Goal: Task Accomplishment & Management: Manage account settings

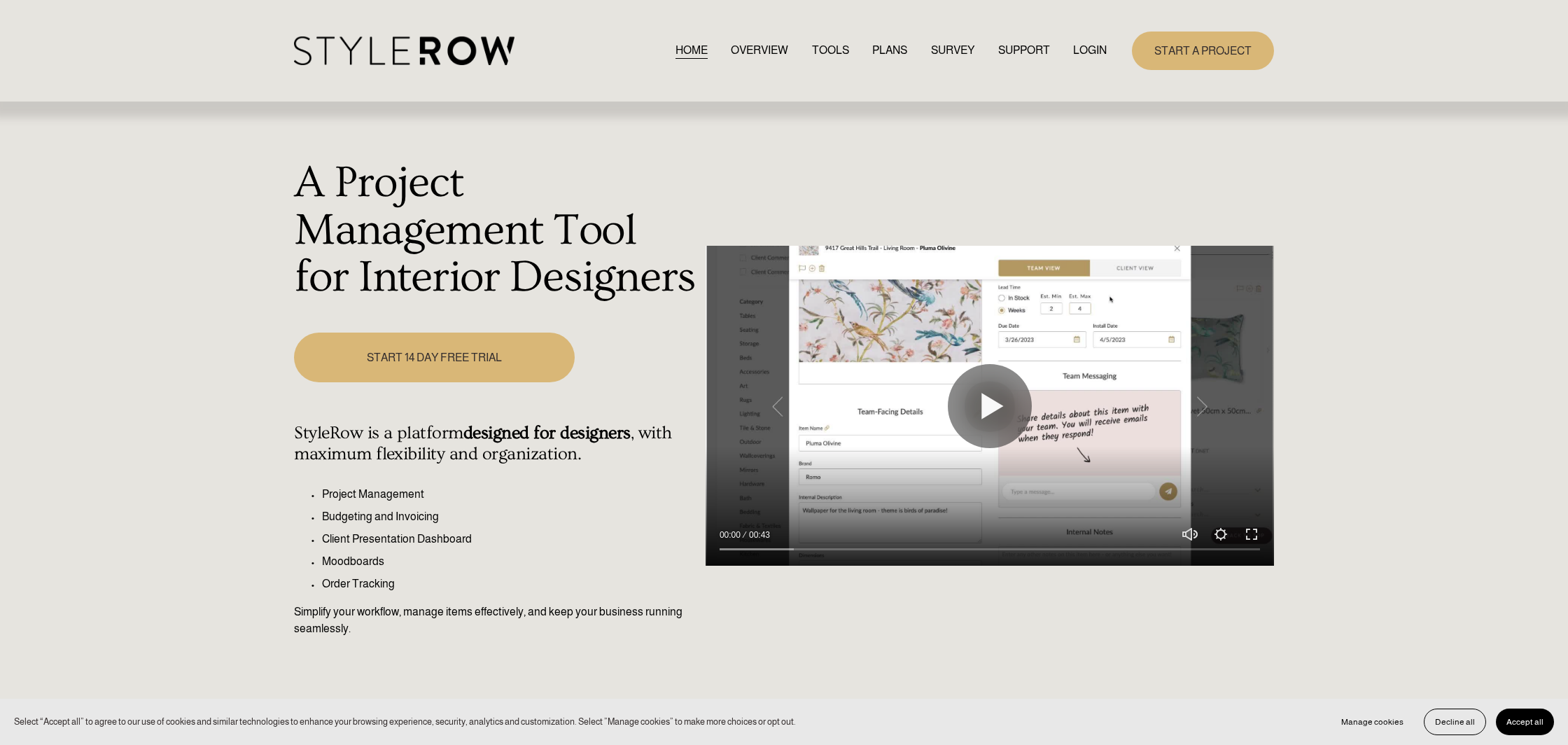
click at [1091, 50] on link "LOGIN" at bounding box center [1090, 50] width 34 height 19
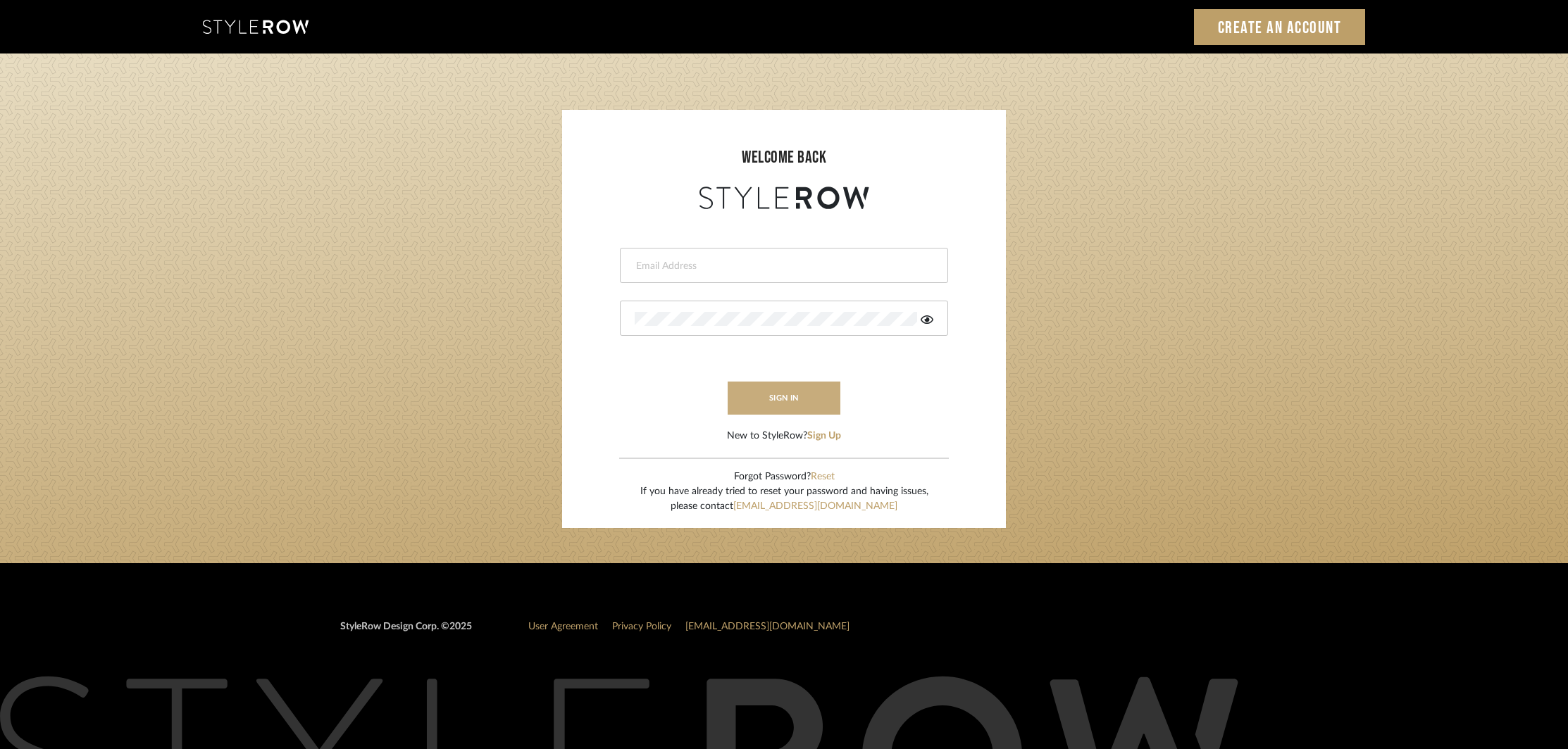
type input "[EMAIL_ADDRESS][DOMAIN_NAME]"
click at [779, 398] on button "sign in" at bounding box center [784, 398] width 113 height 33
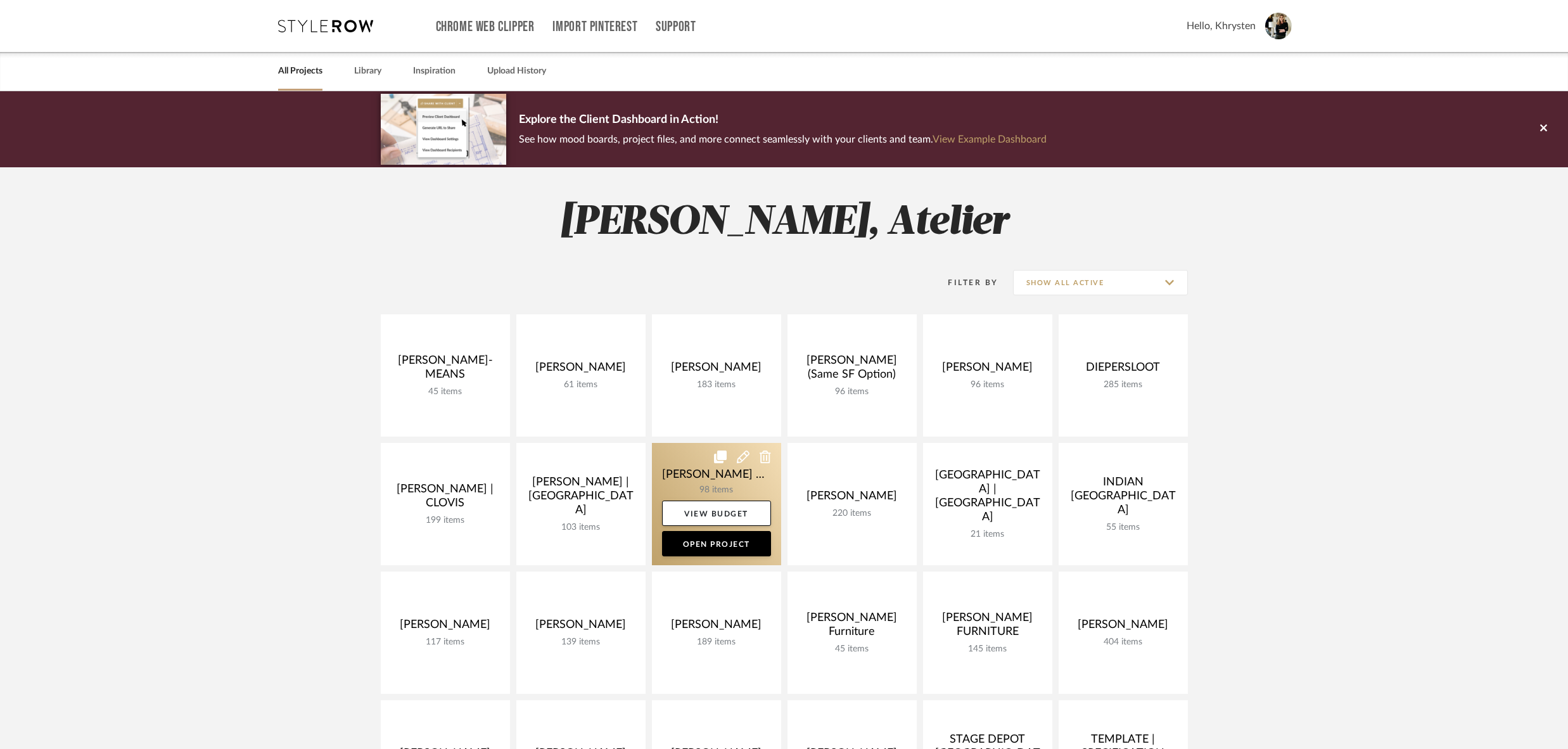
click at [675, 479] on link at bounding box center [716, 503] width 129 height 122
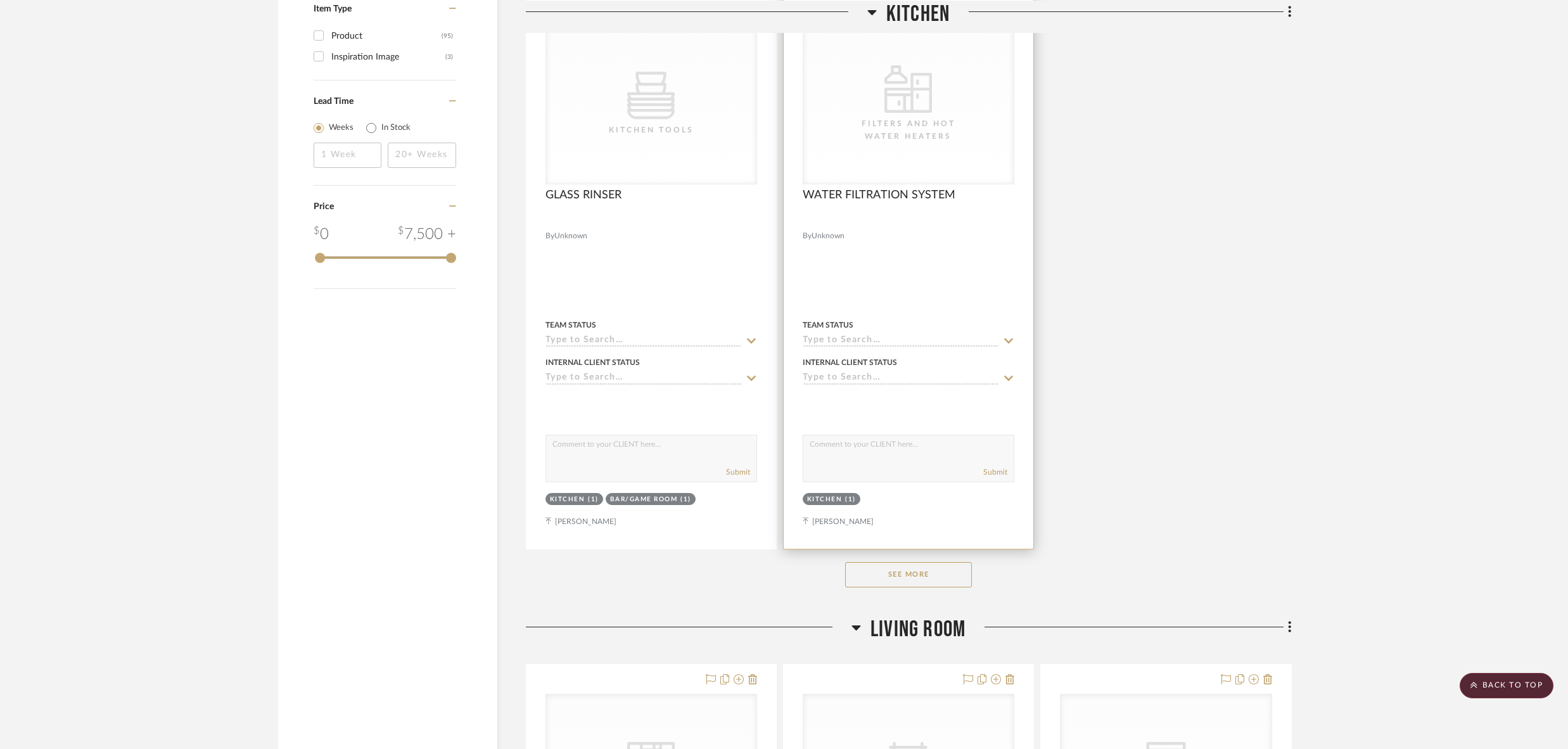
scroll to position [1481, 0]
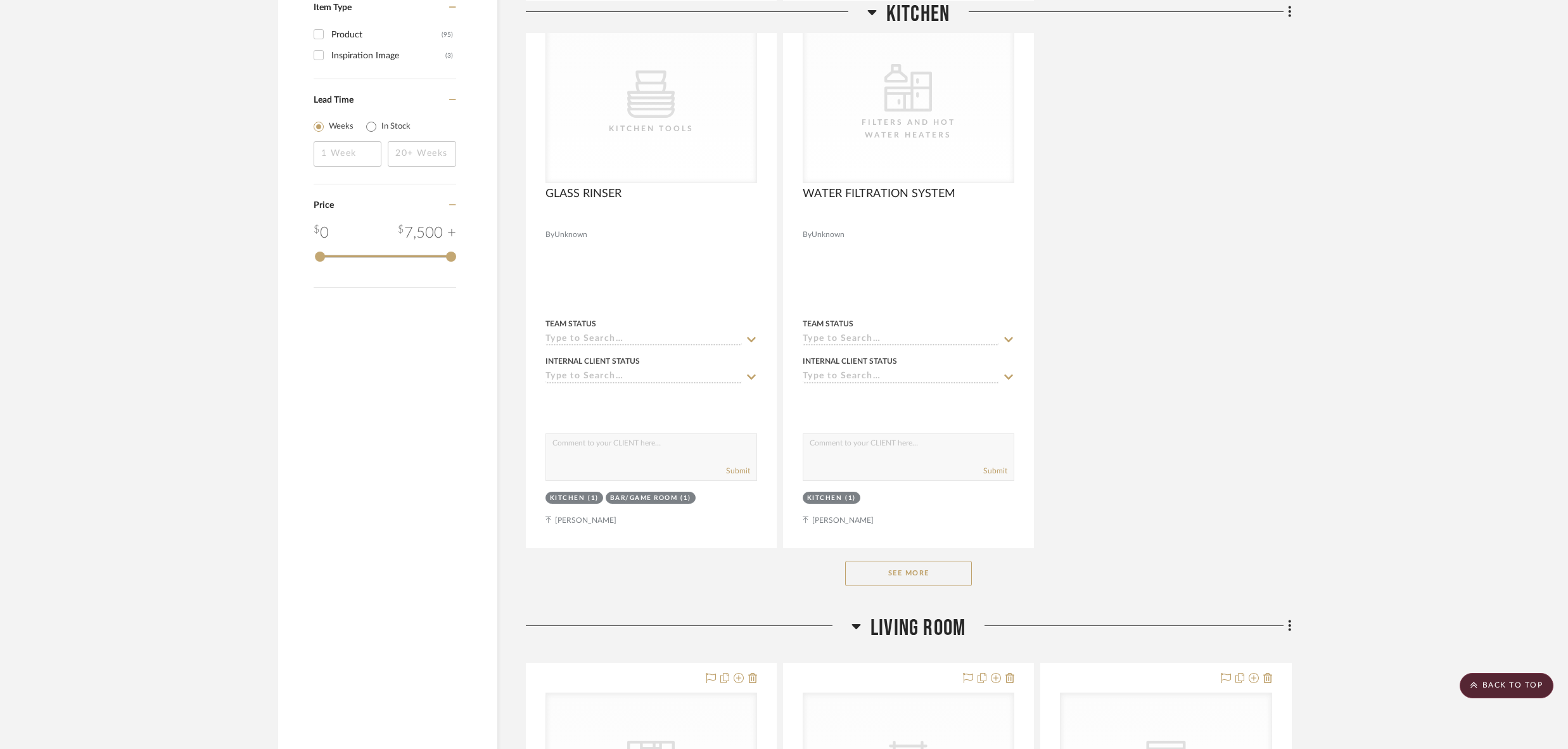
click at [903, 567] on button "See More" at bounding box center [909, 574] width 127 height 26
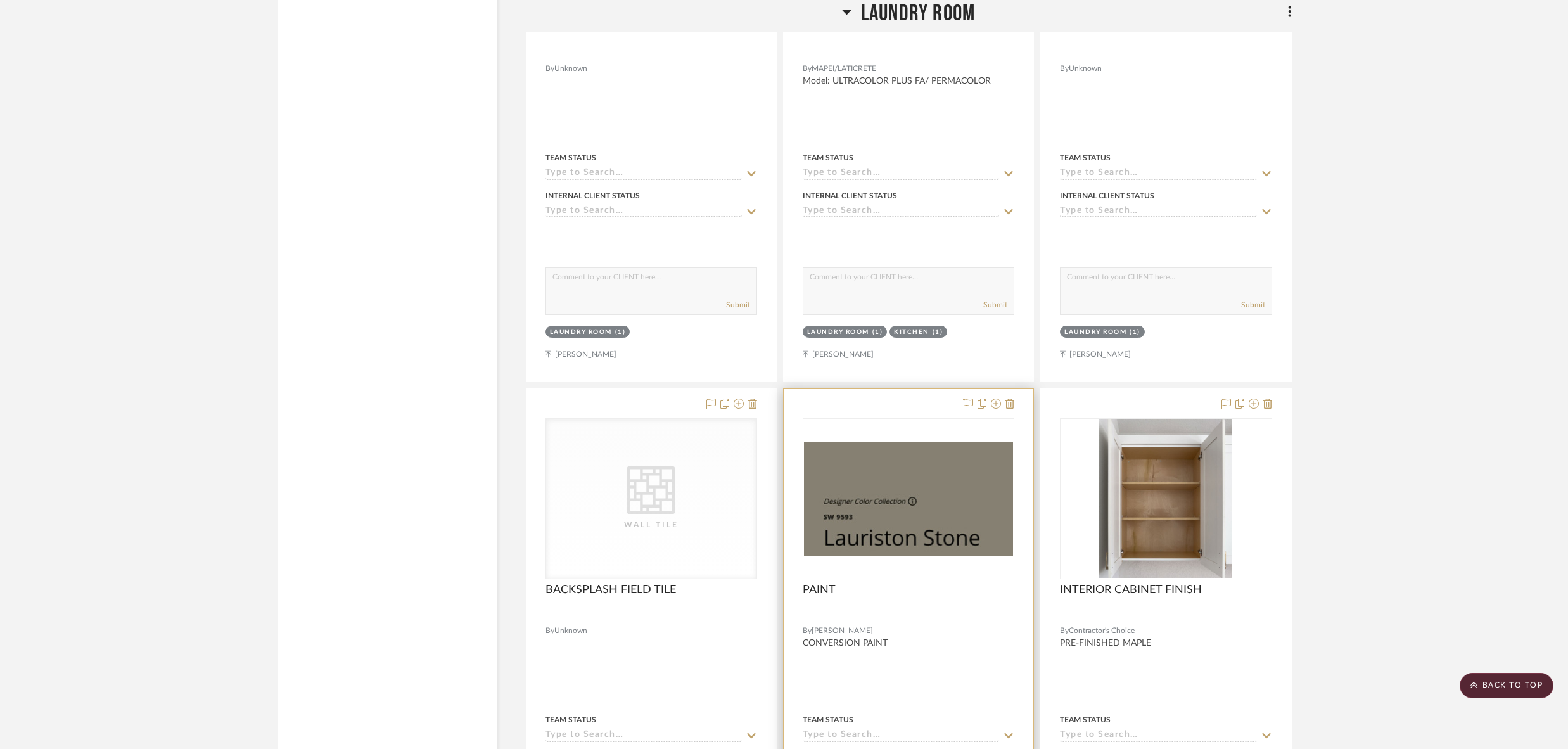
scroll to position [9737, 0]
click at [1011, 398] on icon at bounding box center [1010, 403] width 9 height 10
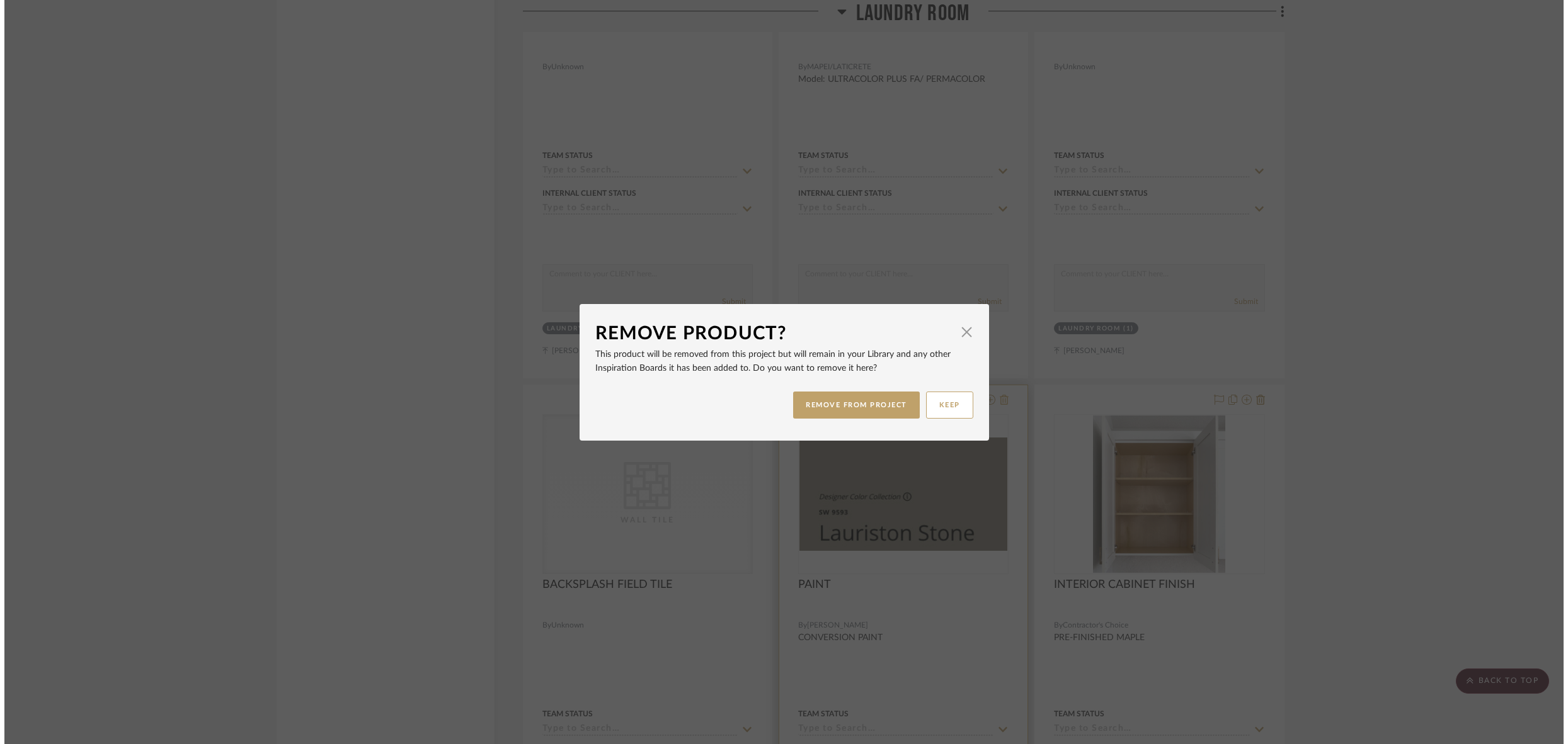
scroll to position [0, 0]
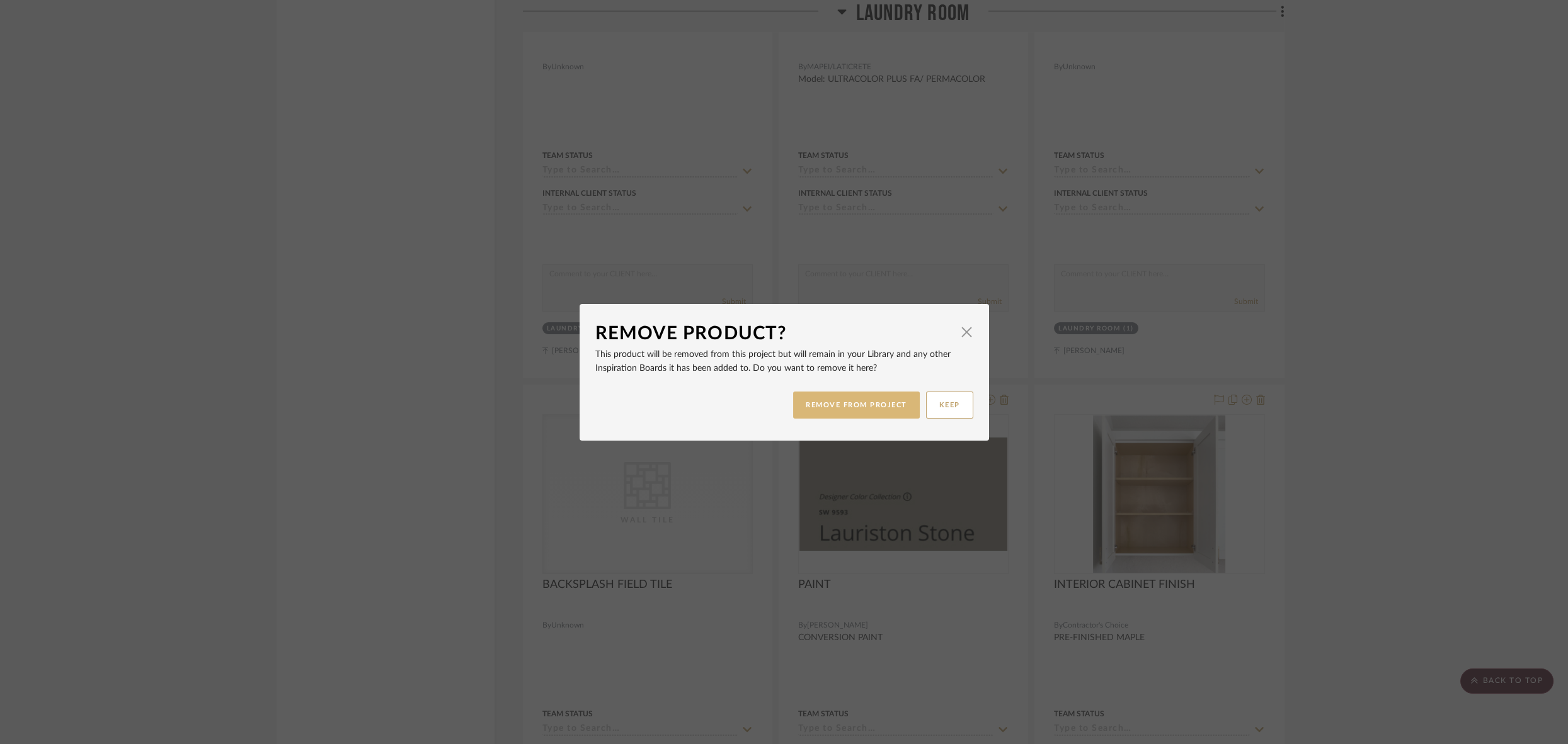
click at [856, 403] on button "REMOVE FROM PROJECT" at bounding box center [856, 405] width 126 height 27
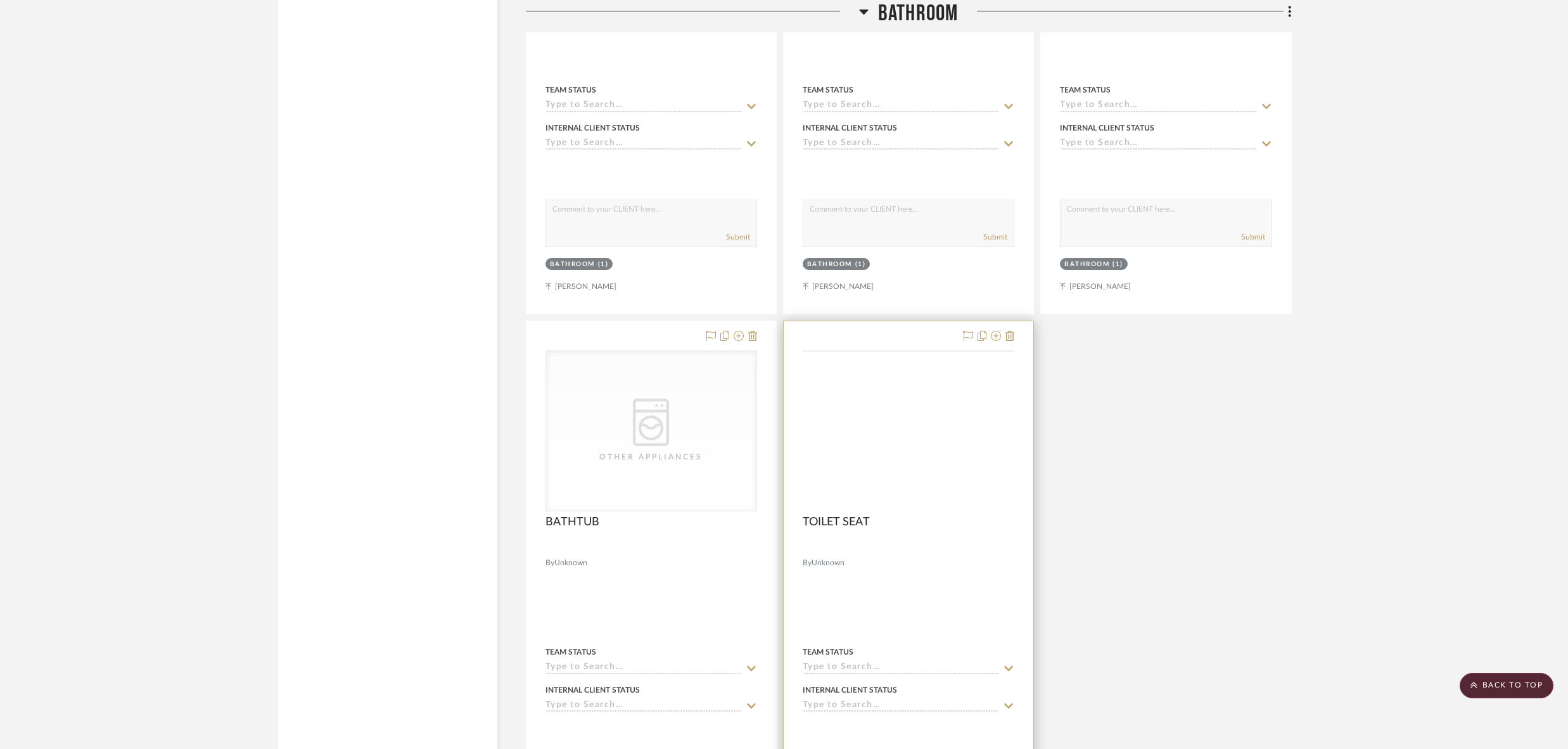
scroll to position [12165, 0]
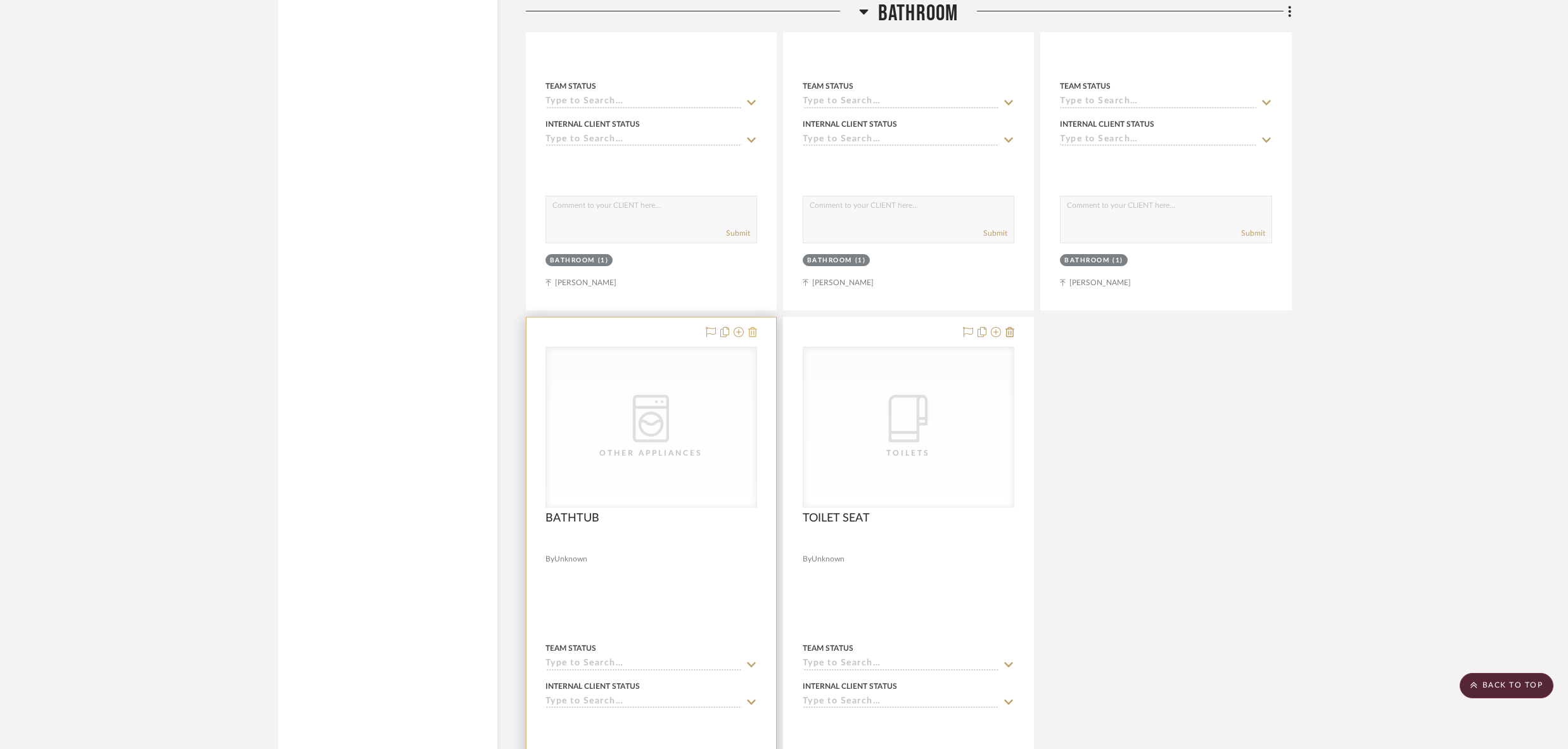
click at [755, 327] on icon at bounding box center [753, 332] width 9 height 10
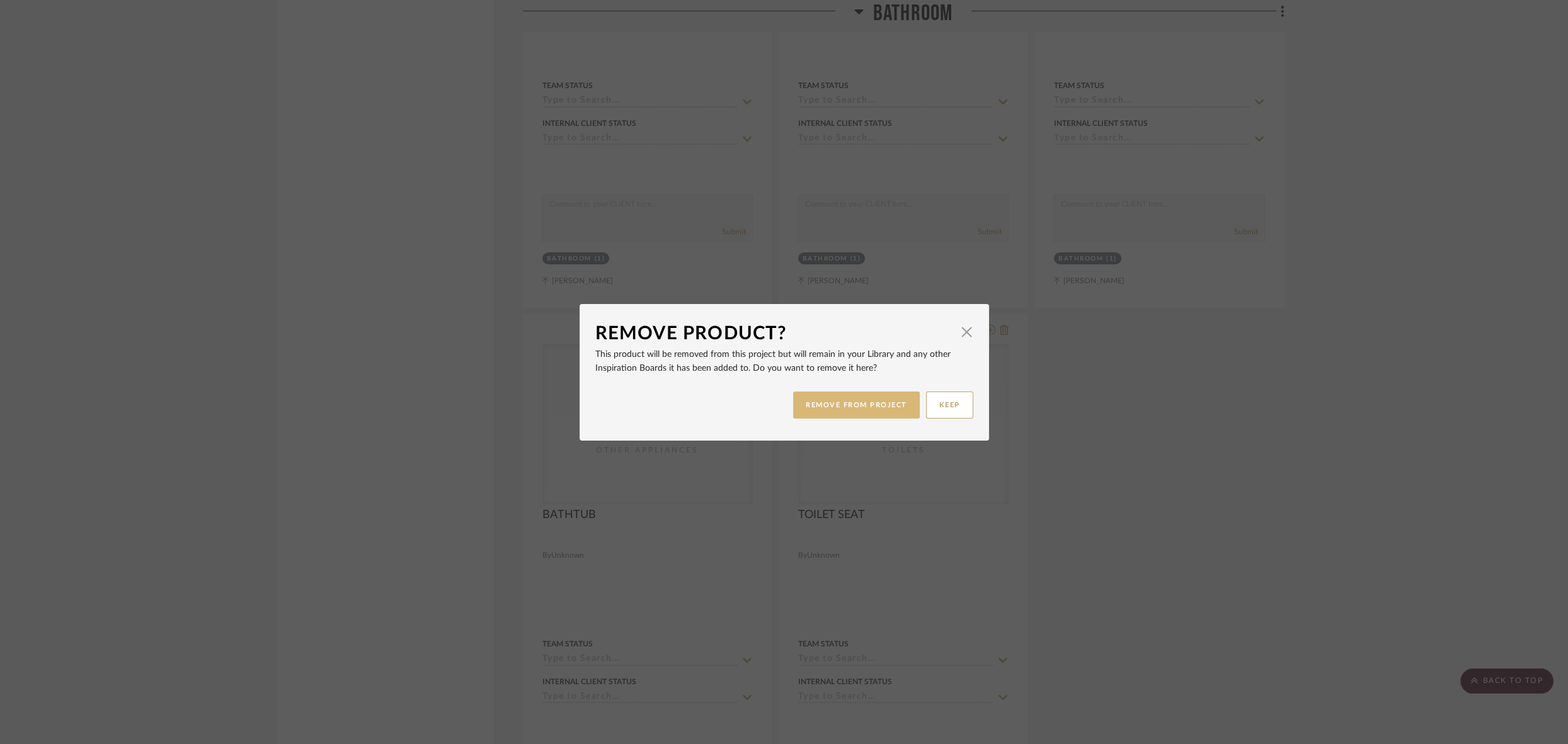
click at [815, 396] on button "REMOVE FROM PROJECT" at bounding box center [856, 405] width 126 height 27
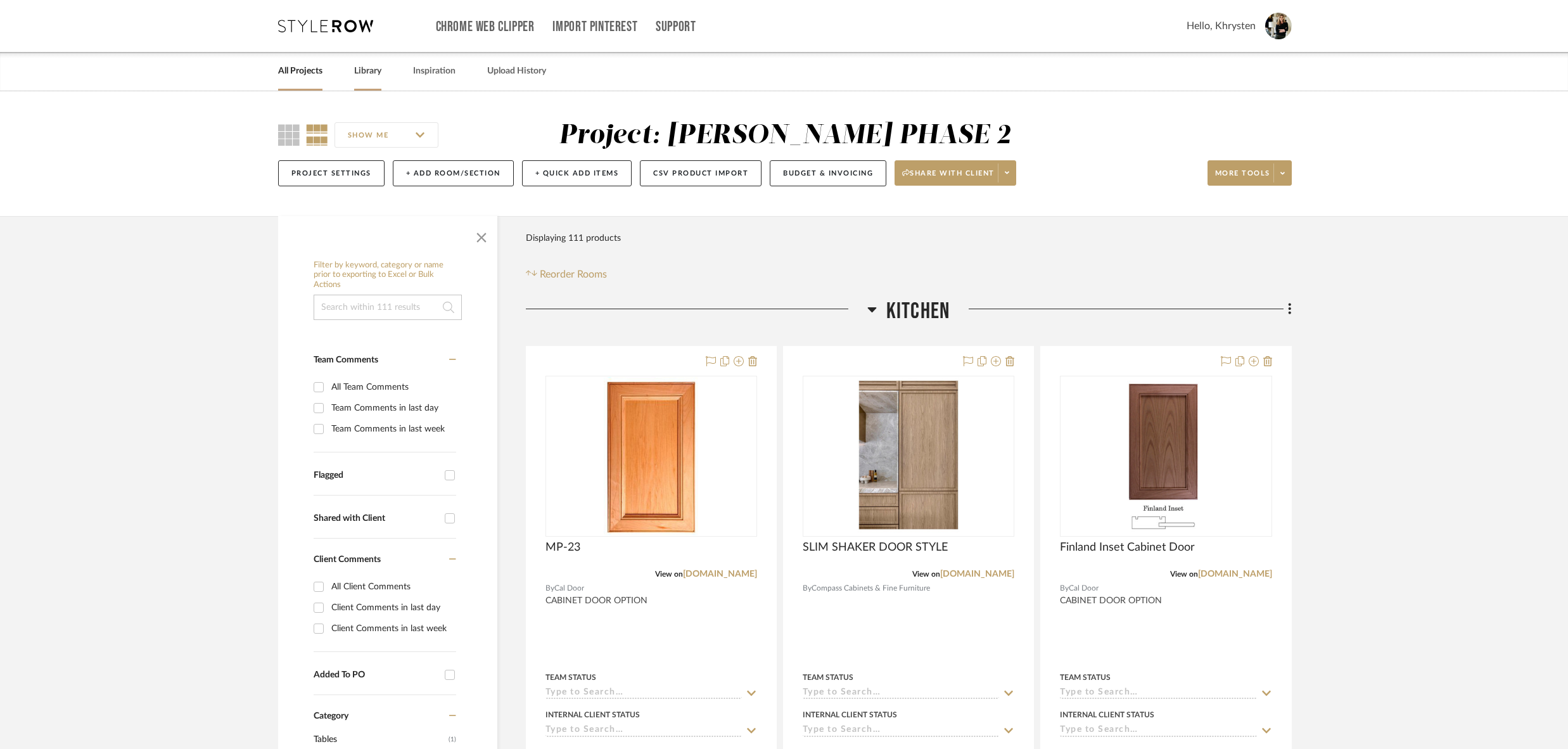
click at [368, 70] on link "Library" at bounding box center [367, 71] width 27 height 17
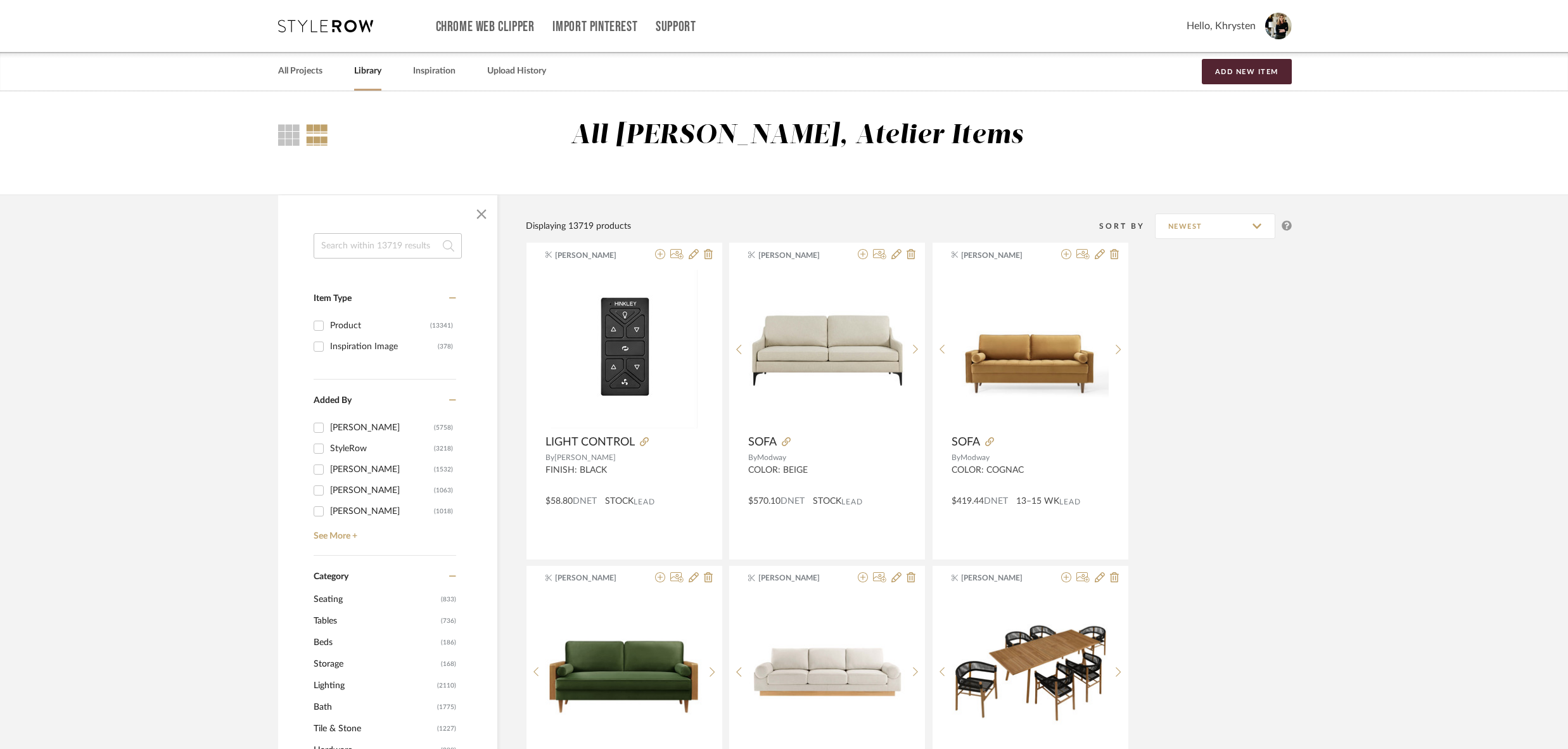
click at [355, 249] on input at bounding box center [387, 246] width 148 height 26
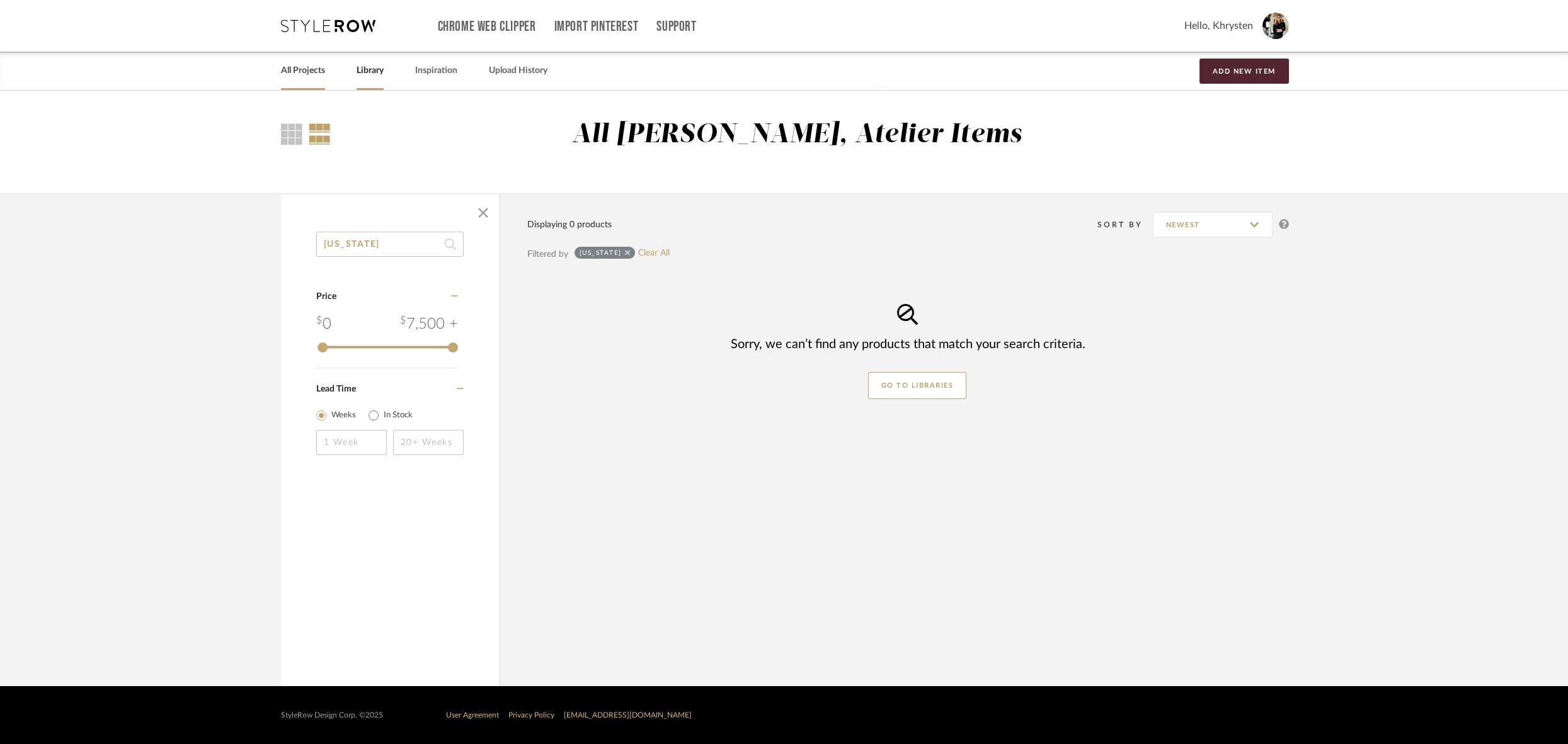
type input "OREGON"
click at [303, 71] on link "All Projects" at bounding box center [303, 70] width 44 height 17
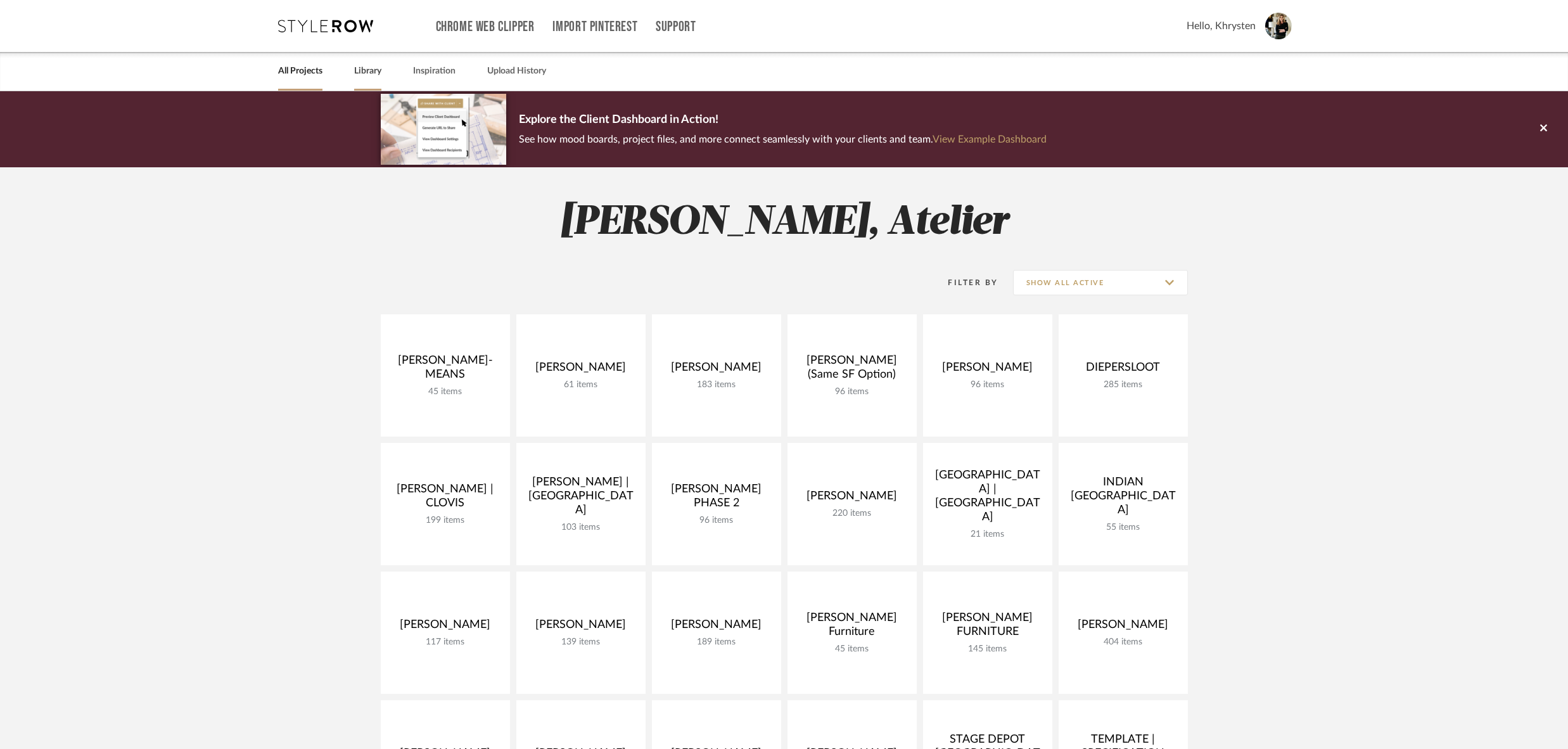
click at [366, 71] on link "Library" at bounding box center [367, 71] width 27 height 17
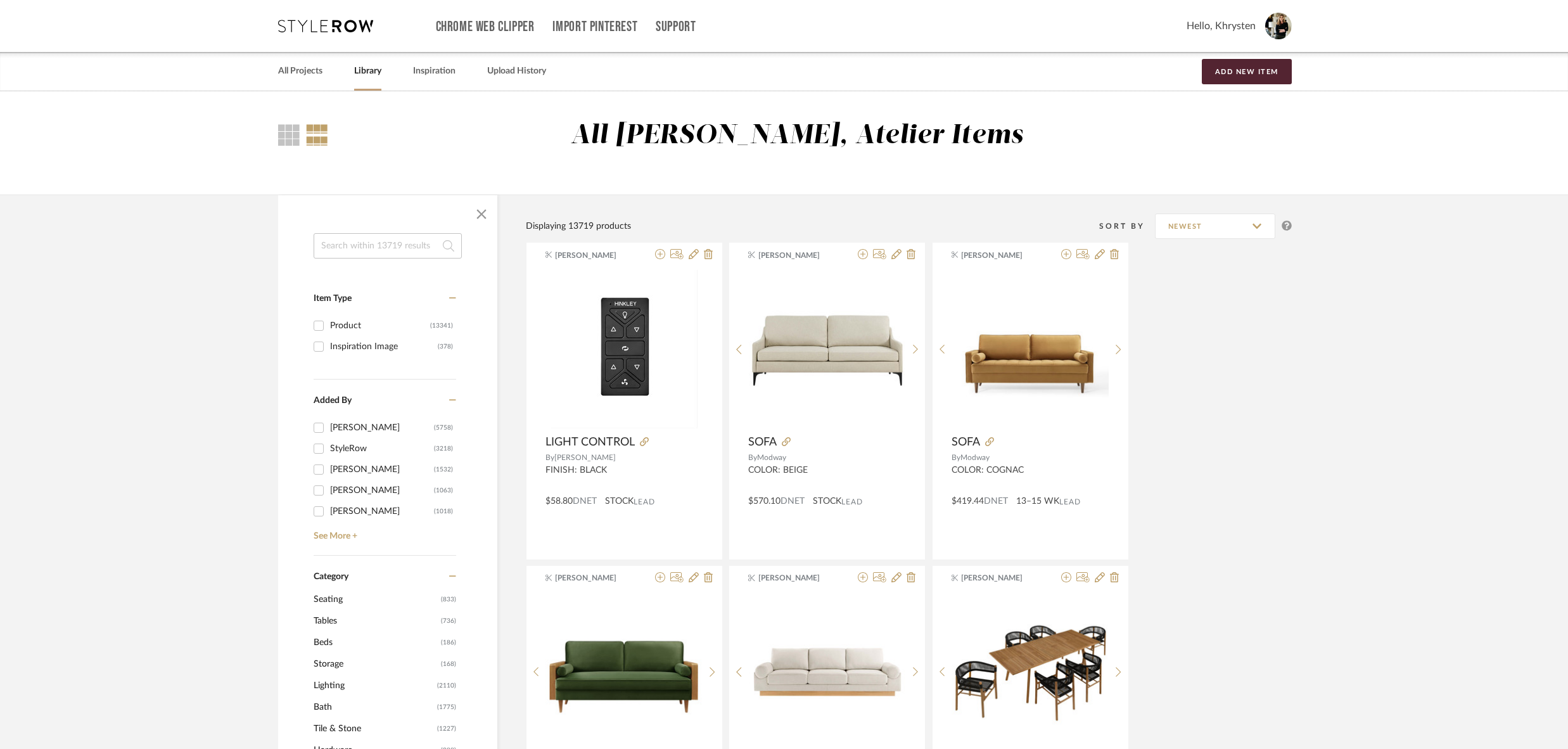
click at [382, 246] on input at bounding box center [387, 246] width 148 height 26
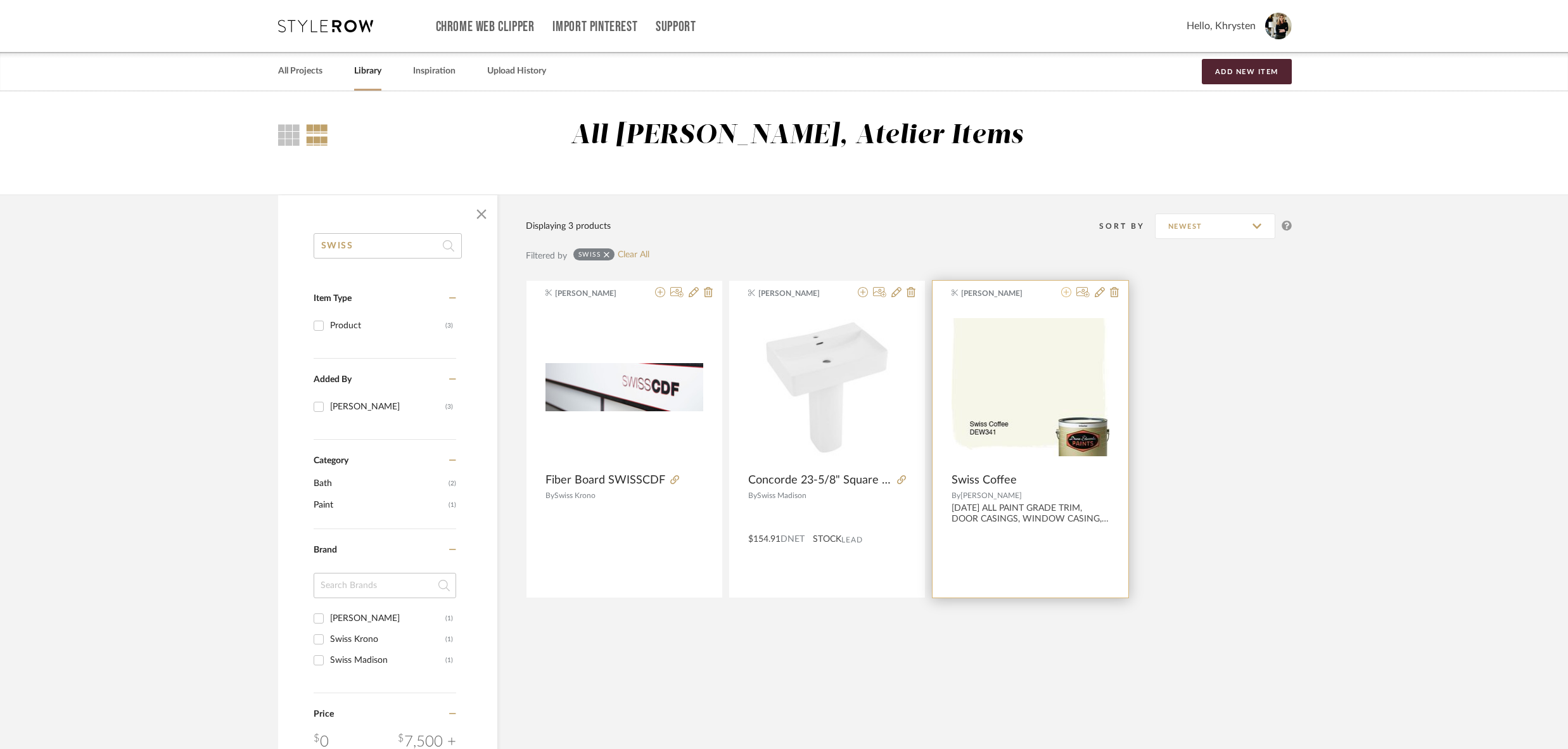
type input "SWISS"
click at [1064, 294] on icon at bounding box center [1066, 292] width 10 height 10
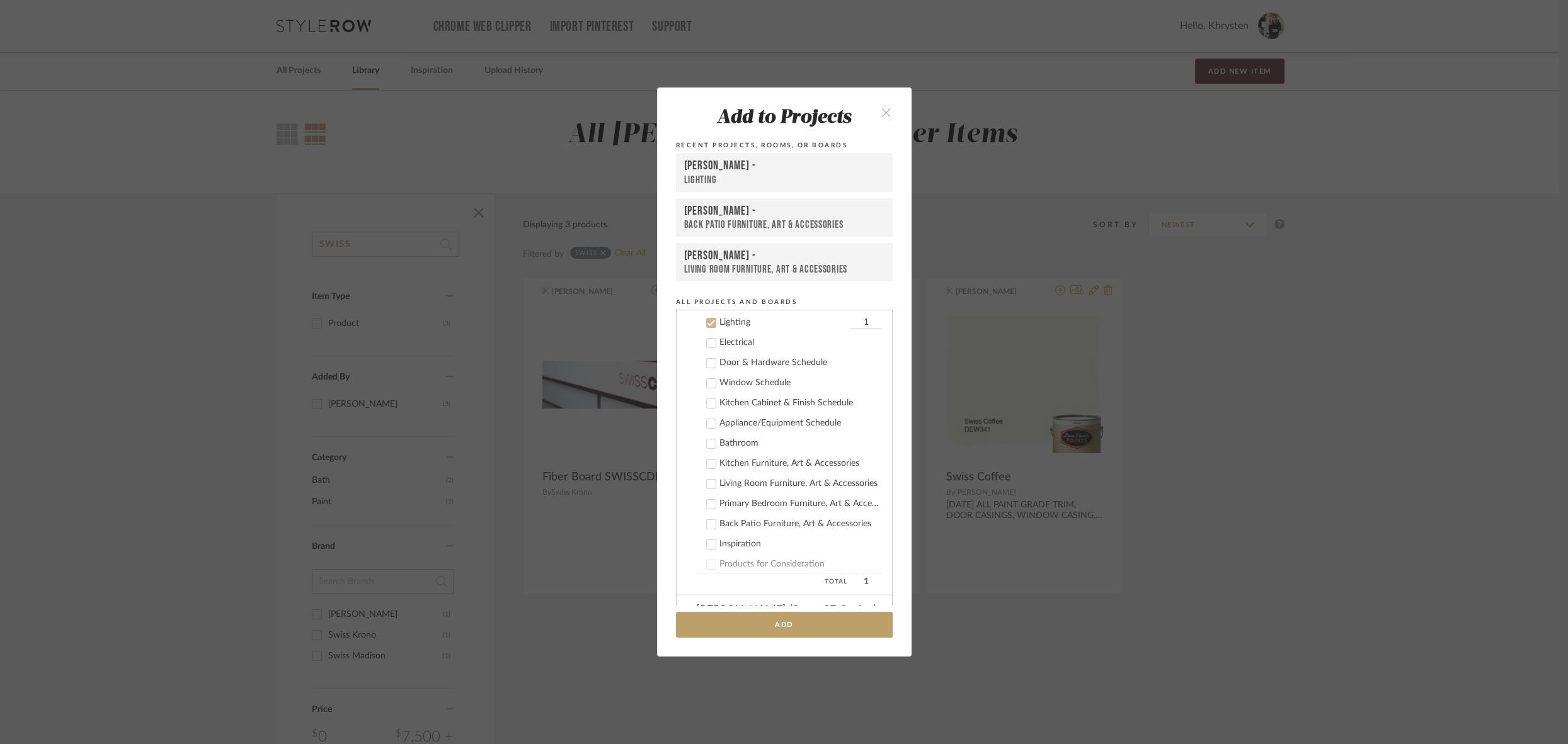
scroll to position [171, 0]
click at [707, 322] on icon at bounding box center [710, 322] width 8 height 7
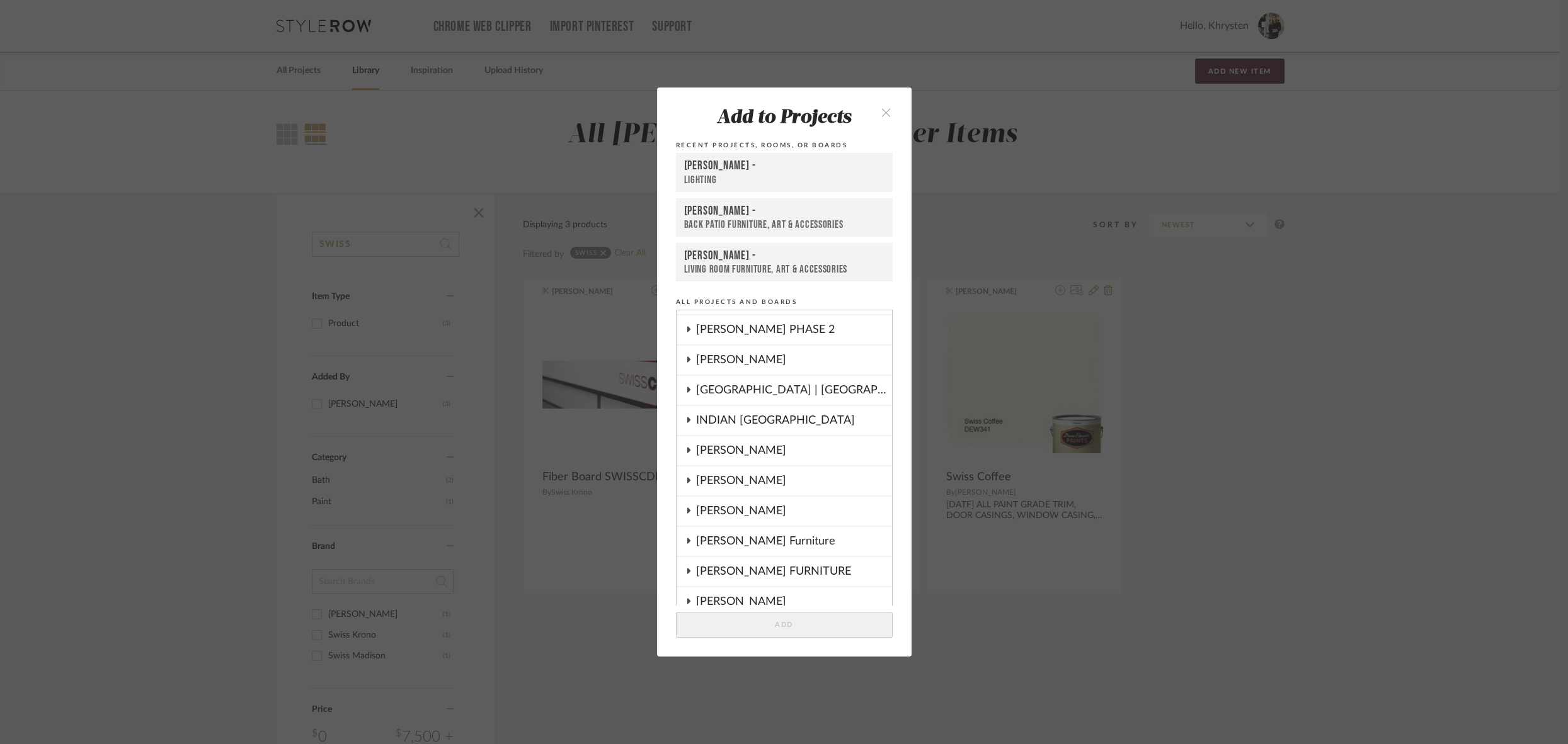
scroll to position [591, 0]
click at [678, 317] on cdk-nested-tree-node "HARMAN PHASE 2" at bounding box center [784, 327] width 216 height 30
click at [687, 323] on icon at bounding box center [688, 325] width 3 height 6
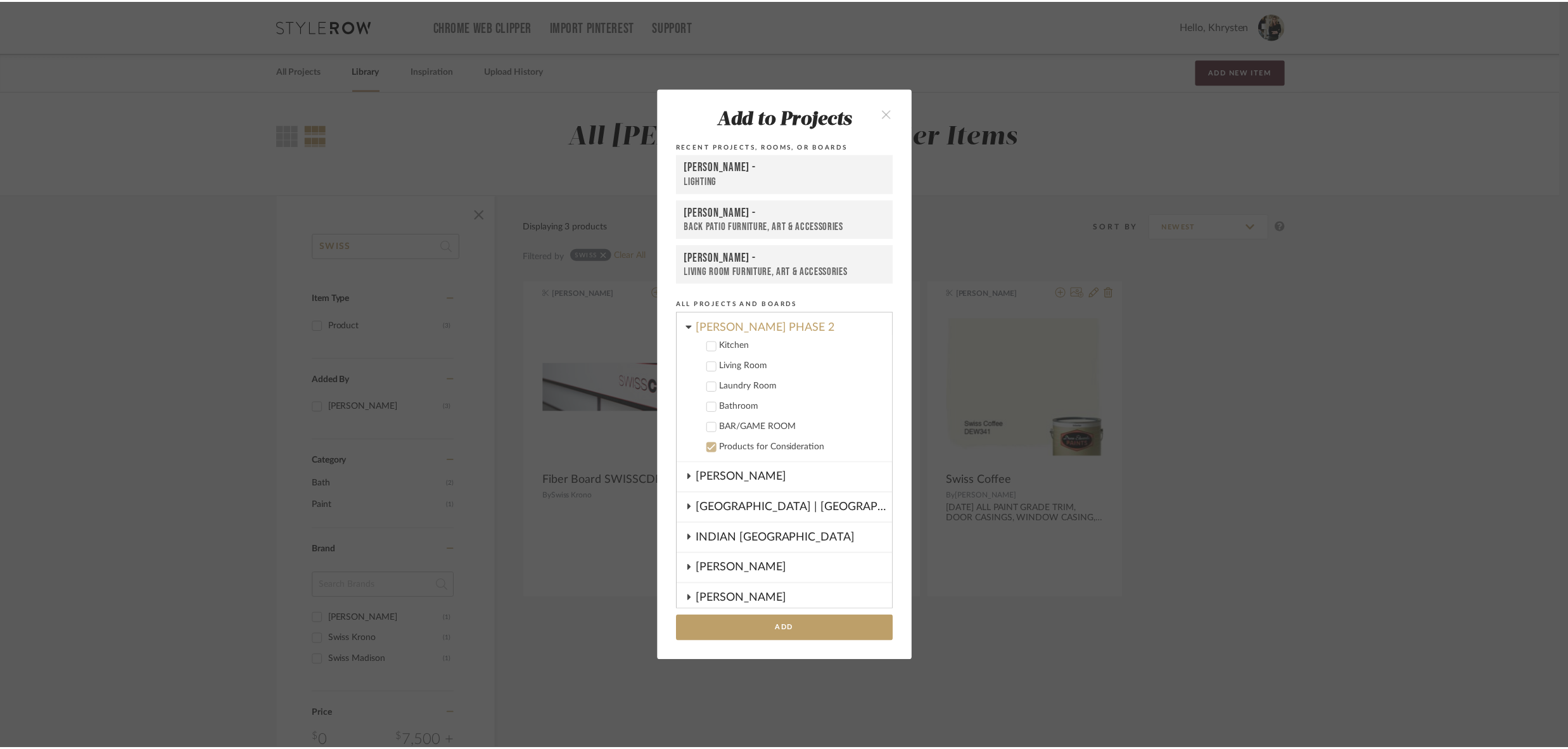
scroll to position [501, 0]
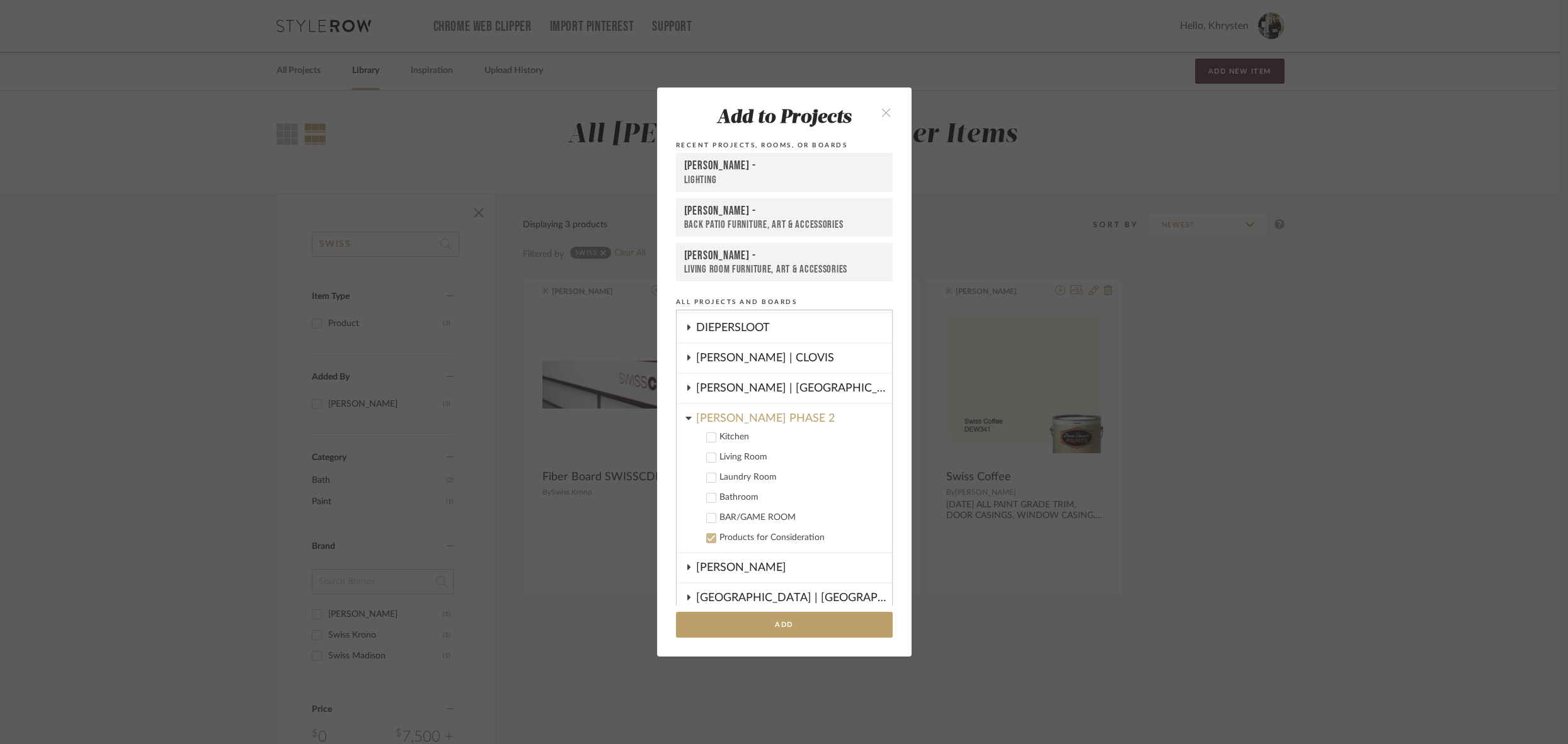
click at [707, 433] on icon at bounding box center [711, 438] width 9 height 9
click at [707, 539] on icon at bounding box center [710, 538] width 8 height 7
click at [707, 537] on icon at bounding box center [711, 539] width 9 height 9
click at [707, 433] on icon at bounding box center [711, 438] width 9 height 9
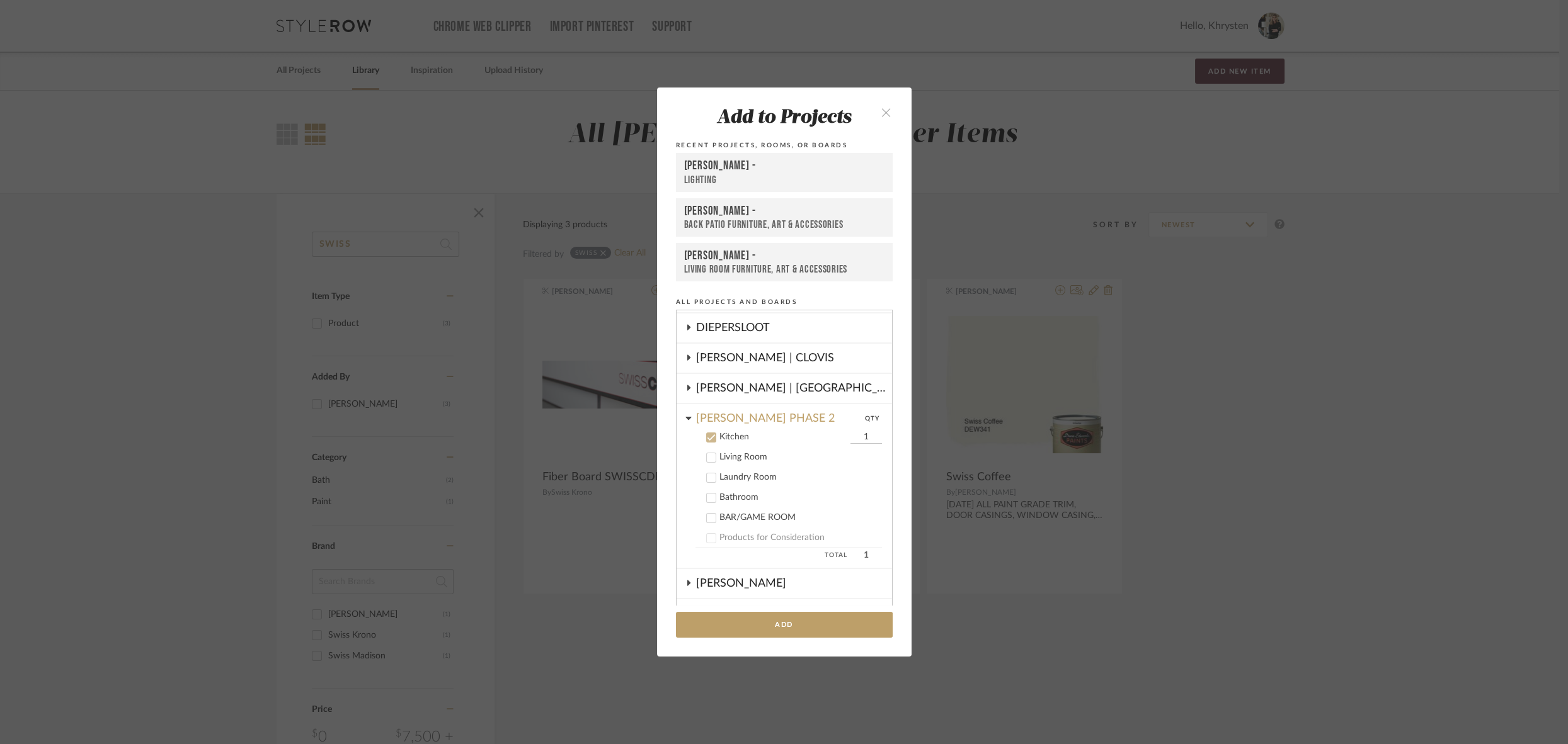
click at [707, 534] on icon at bounding box center [711, 539] width 9 height 9
click at [797, 623] on button "Add" at bounding box center [784, 625] width 216 height 26
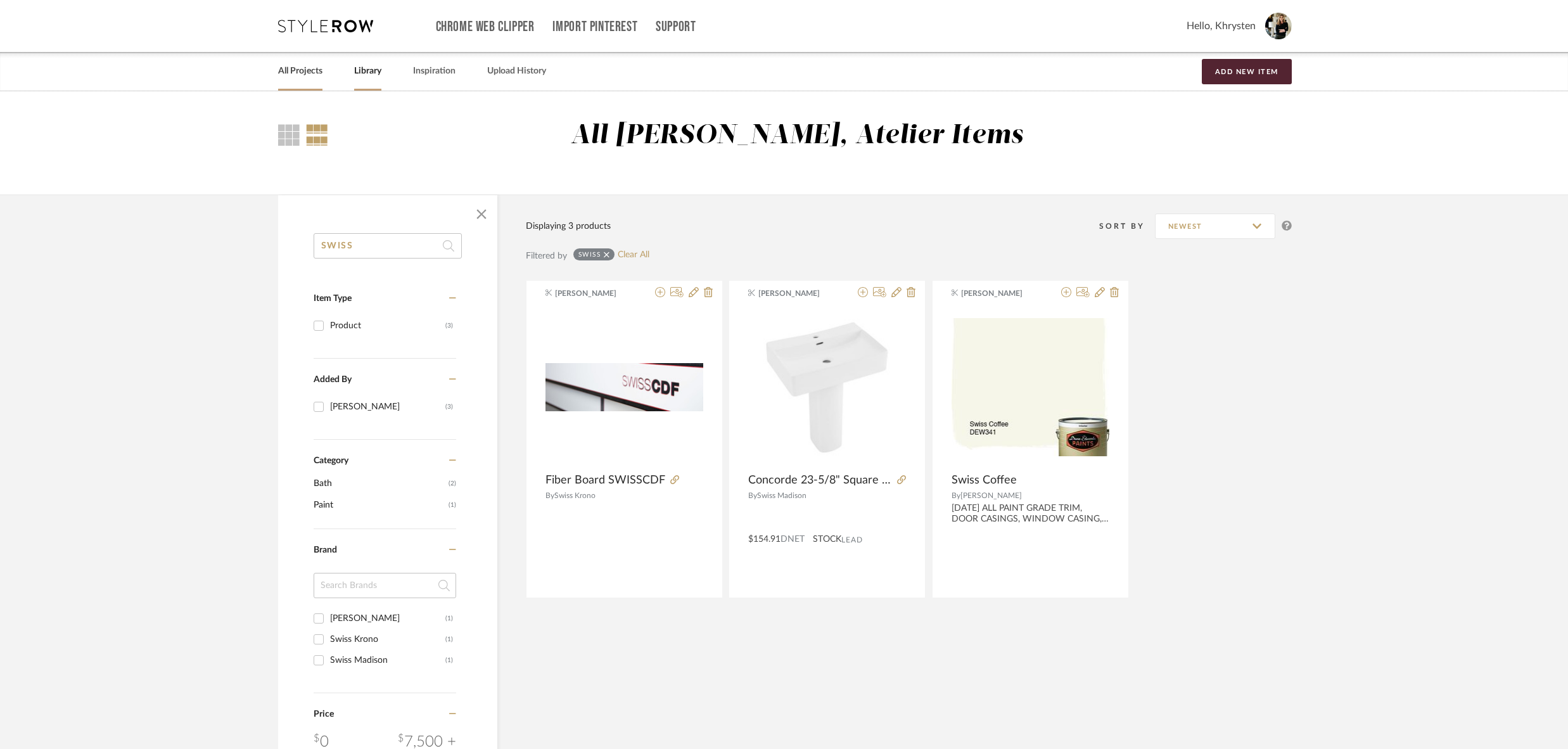
click at [299, 72] on link "All Projects" at bounding box center [300, 71] width 45 height 17
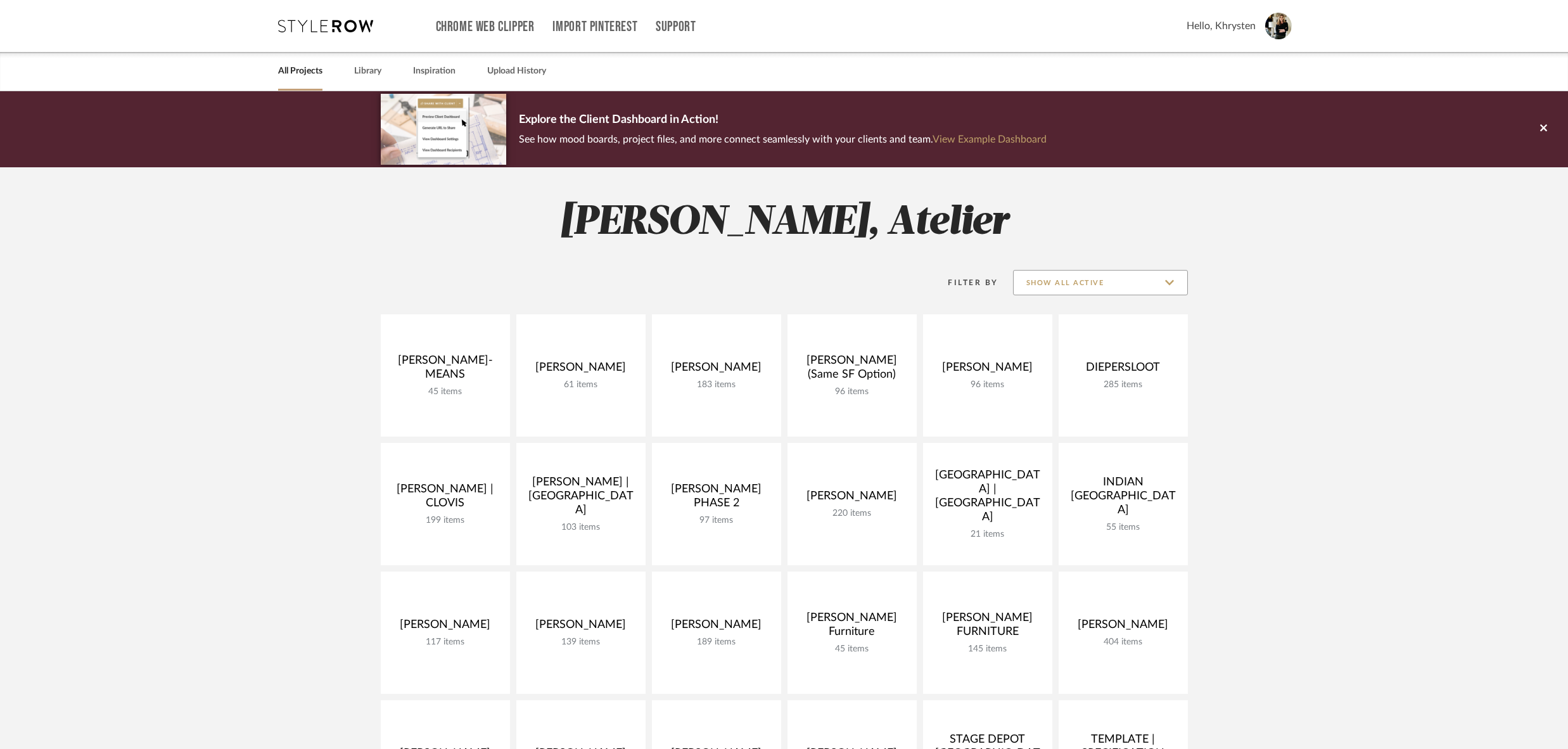
click at [1112, 286] on input "Show All Active" at bounding box center [1100, 283] width 175 height 26
click at [1049, 374] on span "Archived" at bounding box center [1102, 375] width 150 height 11
type input "Archived"
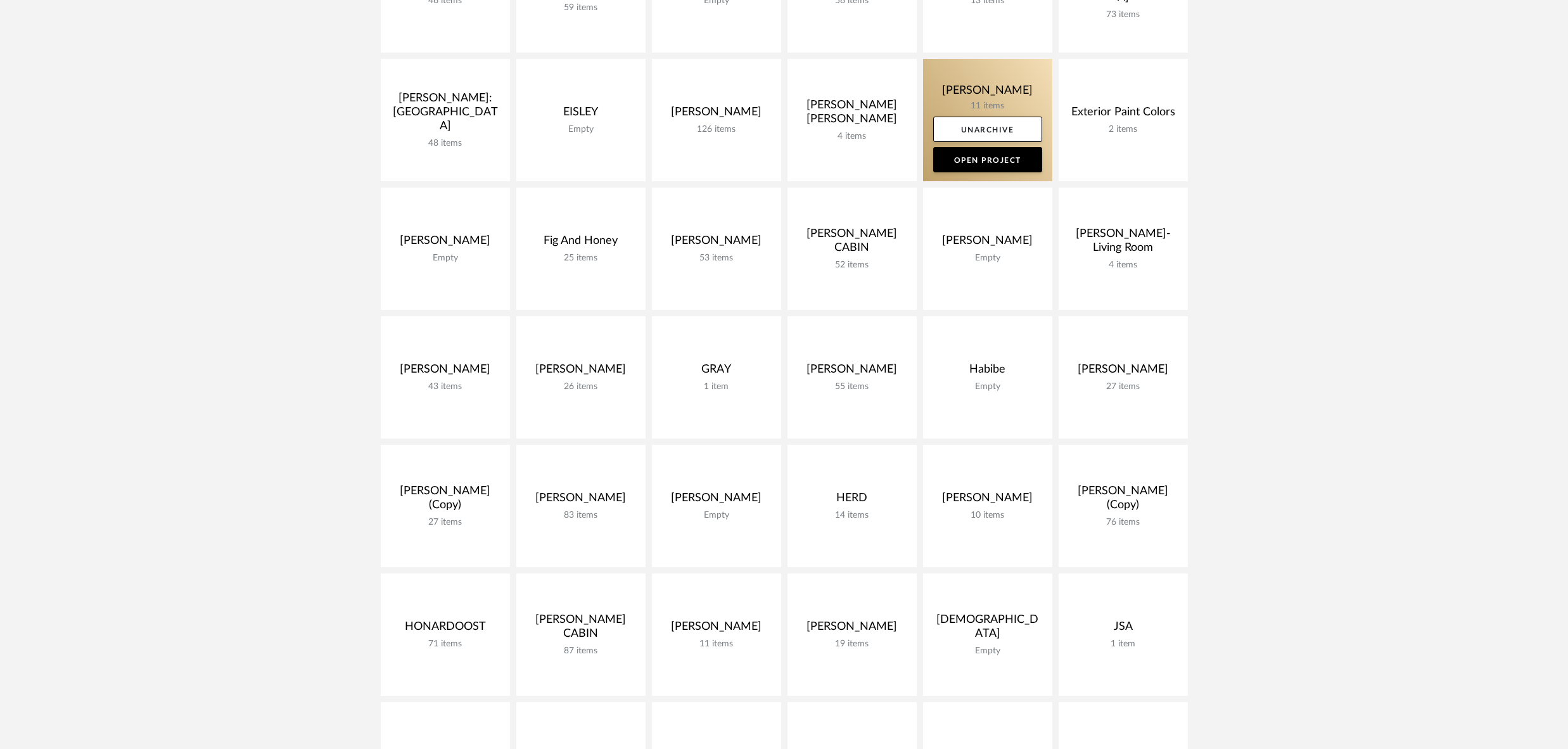
scroll to position [1157, 0]
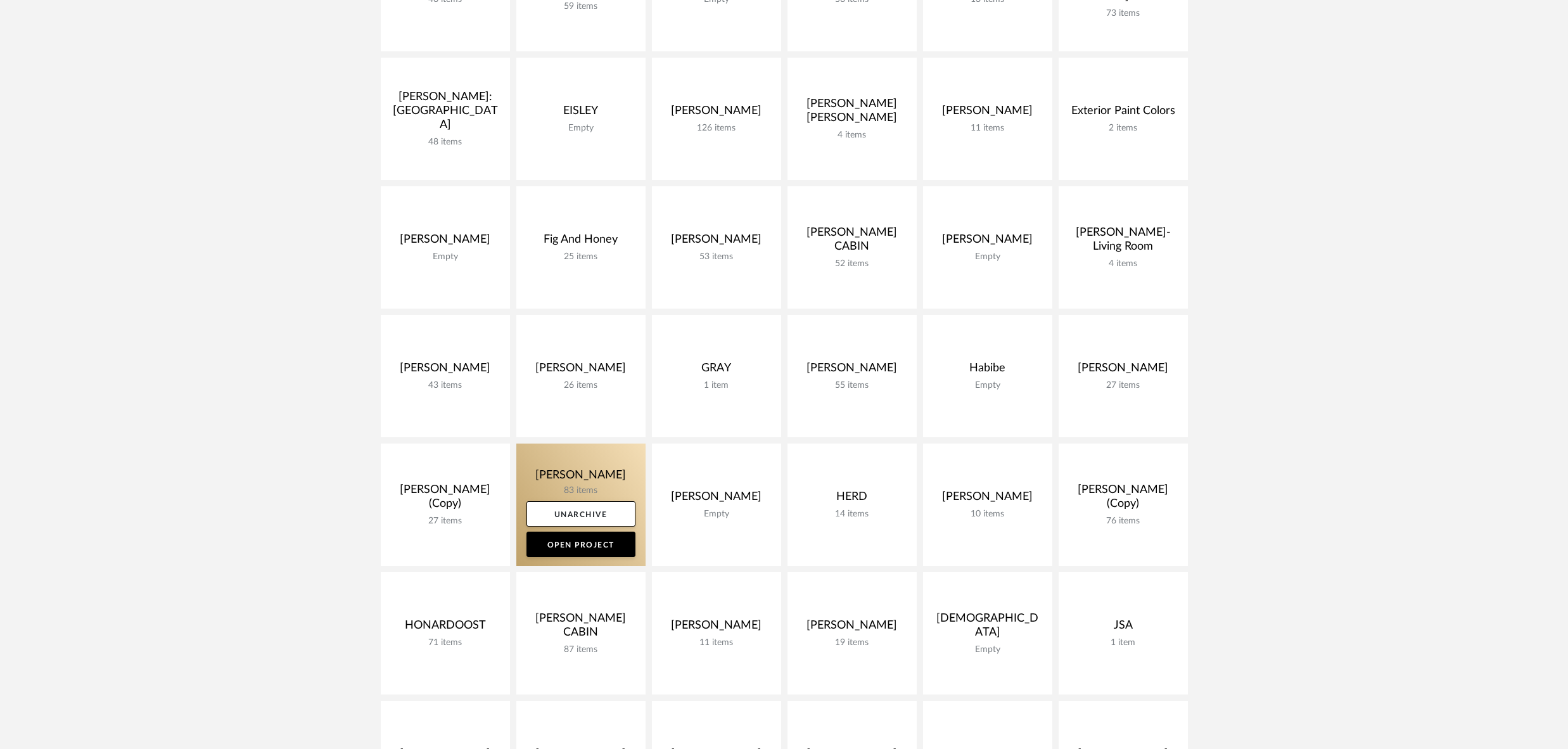
click at [593, 470] on link at bounding box center [581, 504] width 129 height 122
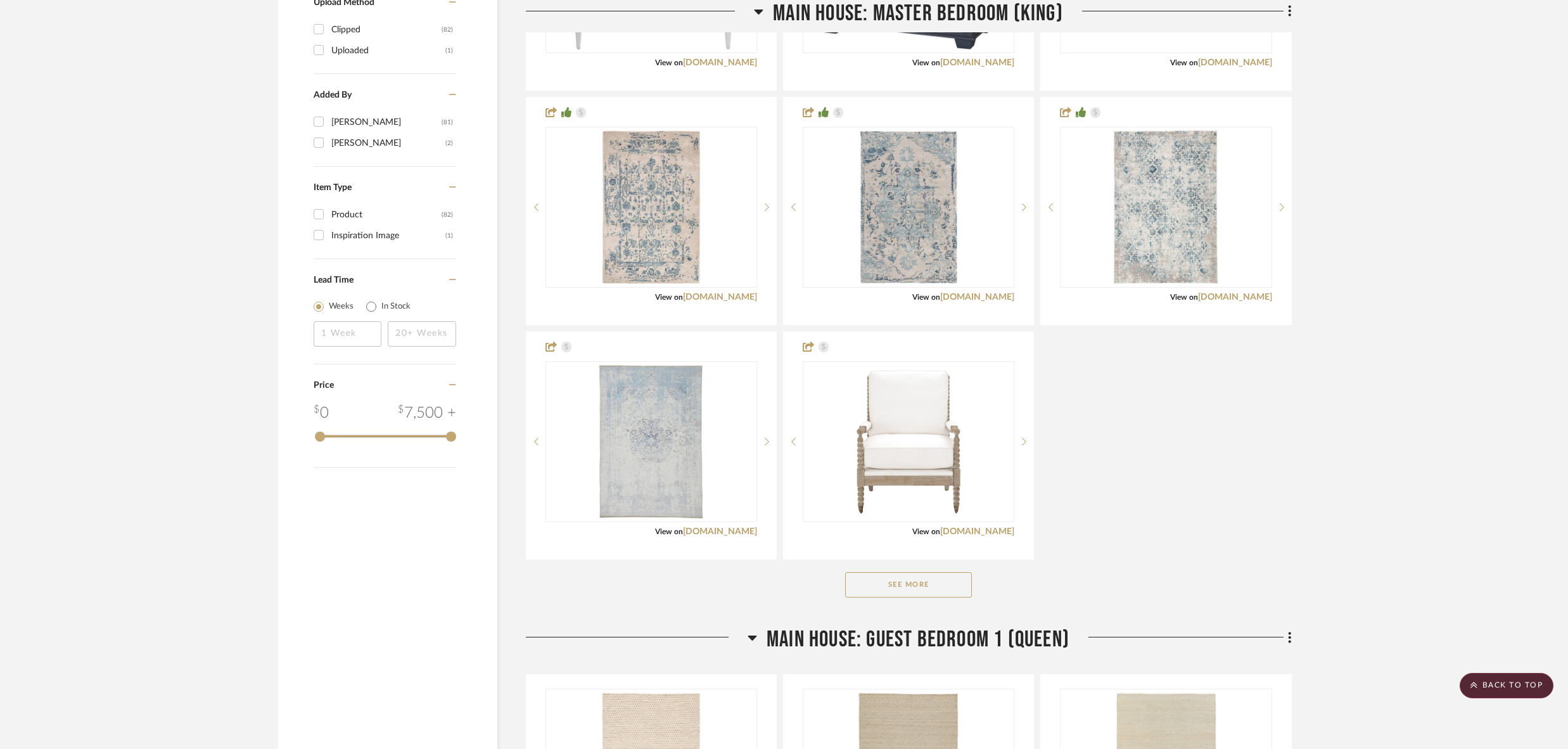
scroll to position [1457, 0]
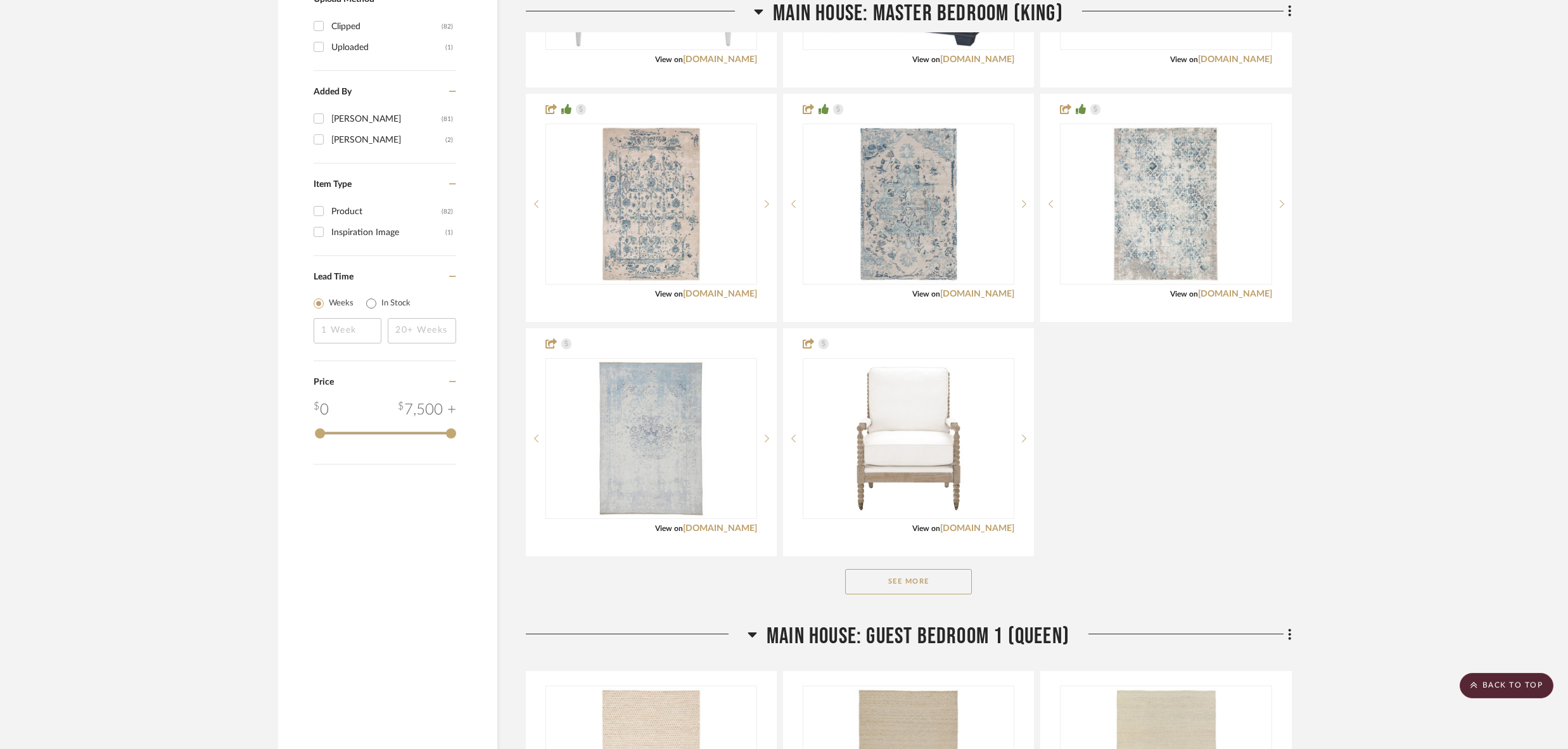
click at [882, 578] on button "See More" at bounding box center [909, 582] width 127 height 26
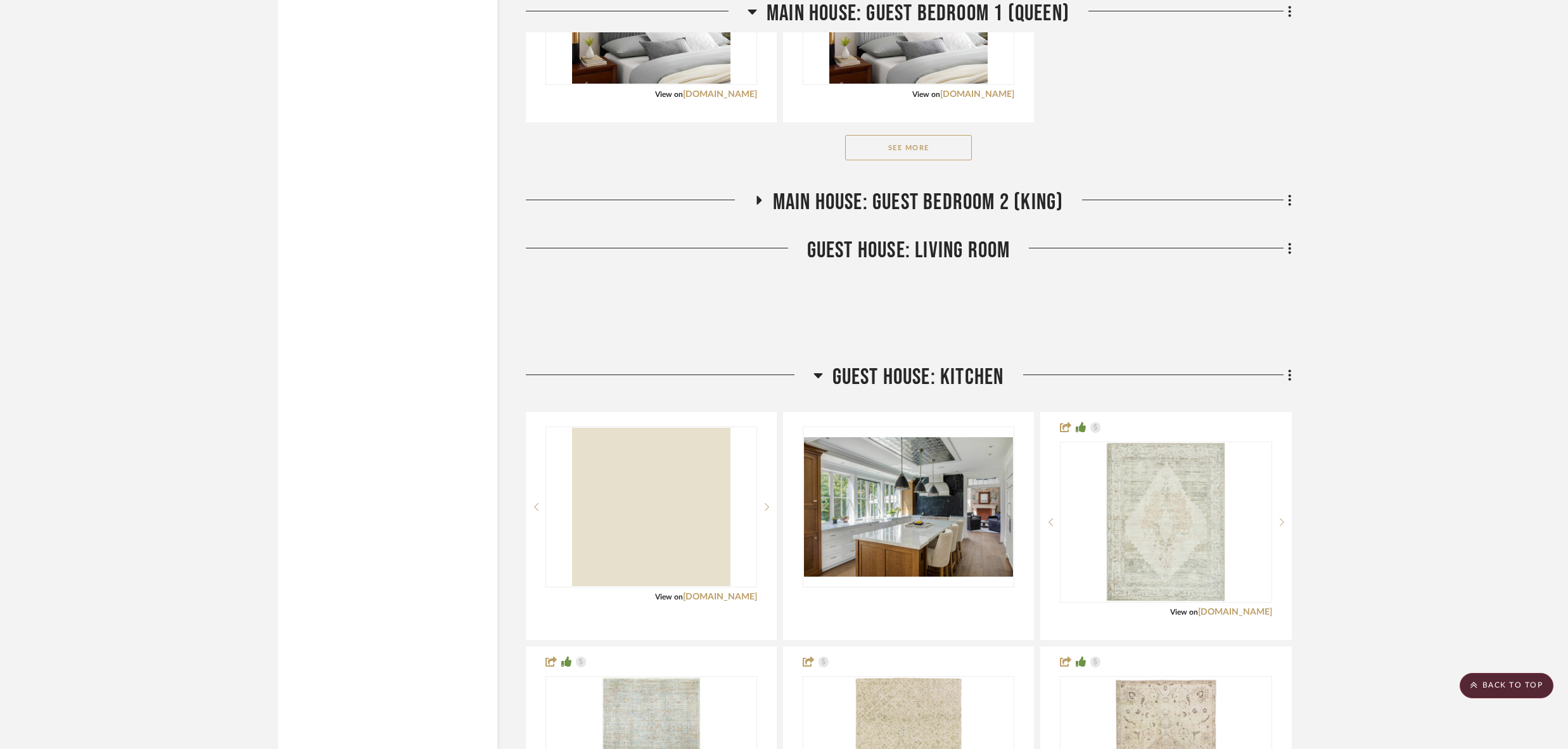
scroll to position [3392, 0]
click at [759, 195] on icon at bounding box center [758, 199] width 15 height 9
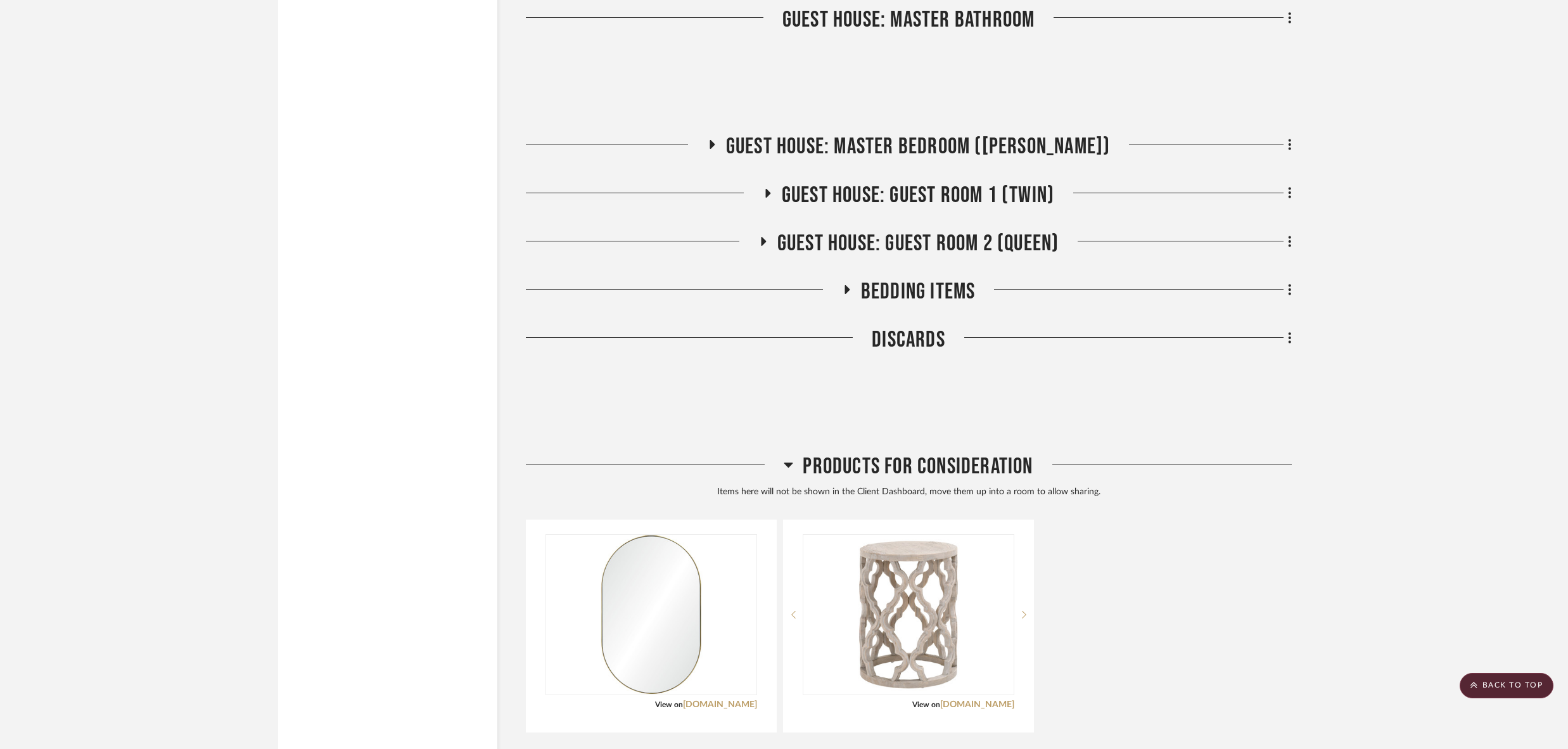
scroll to position [5326, 0]
click at [845, 284] on icon at bounding box center [846, 289] width 5 height 9
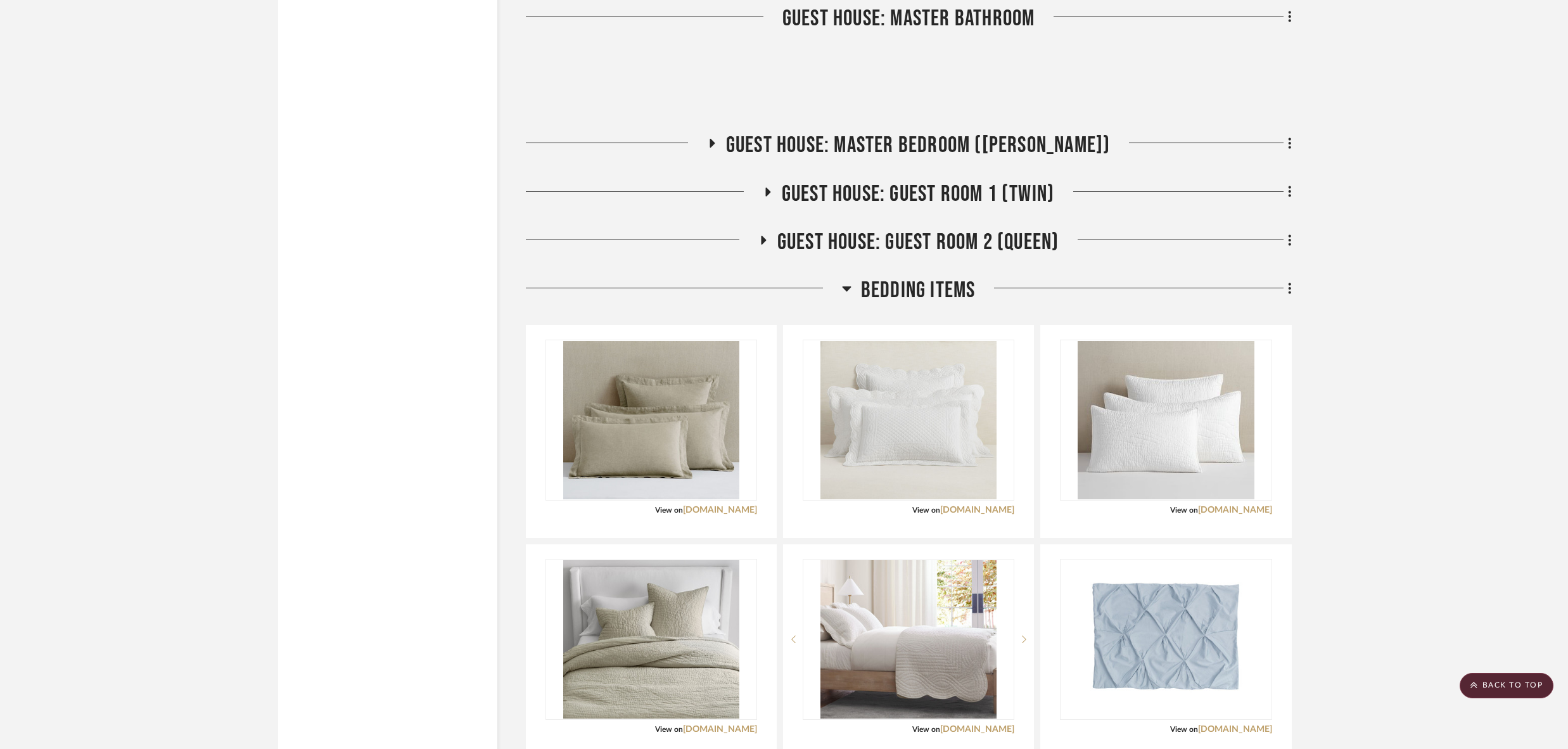
click at [759, 235] on icon at bounding box center [762, 240] width 15 height 9
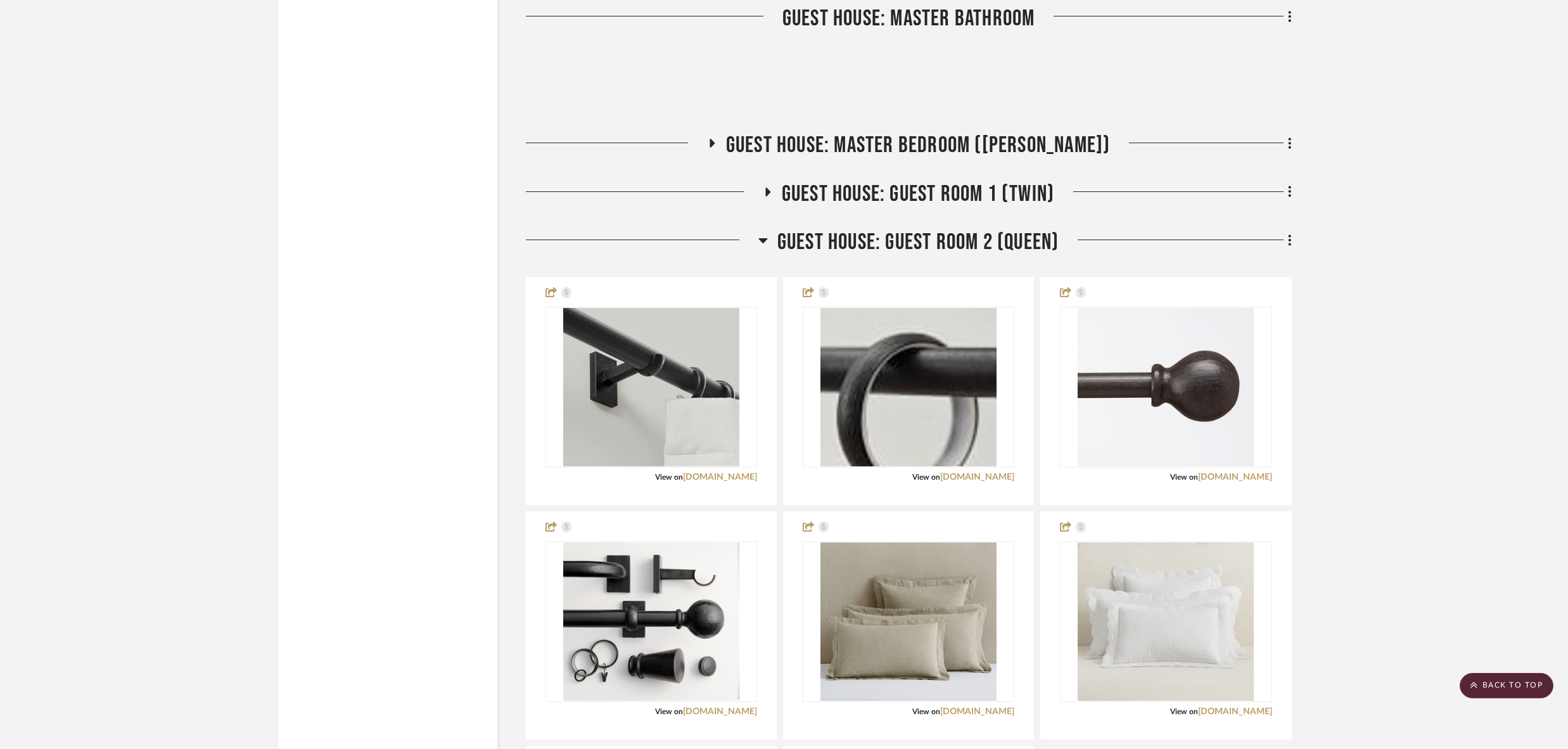
click at [767, 187] on icon at bounding box center [767, 191] width 15 height 9
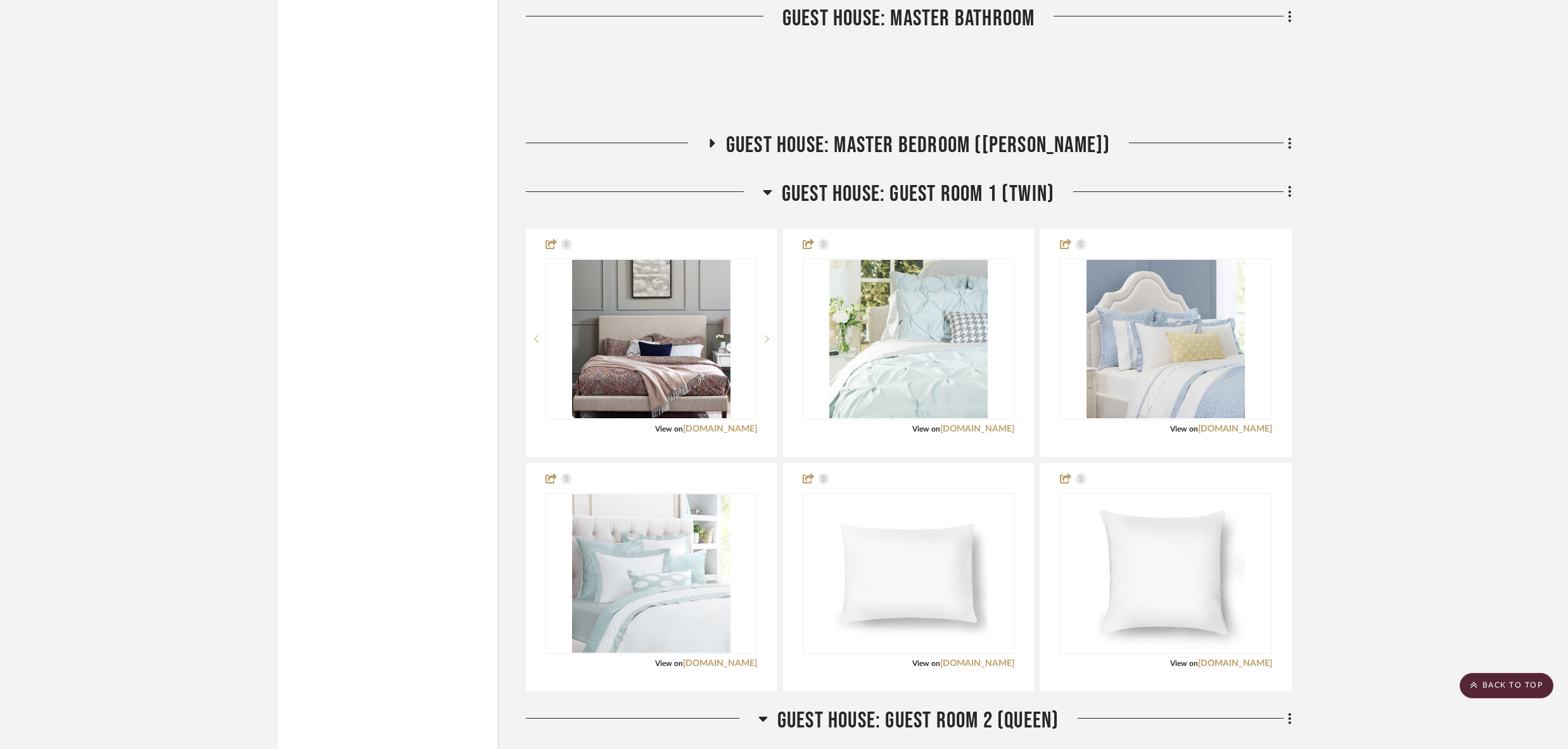
click at [719, 139] on icon at bounding box center [711, 143] width 15 height 9
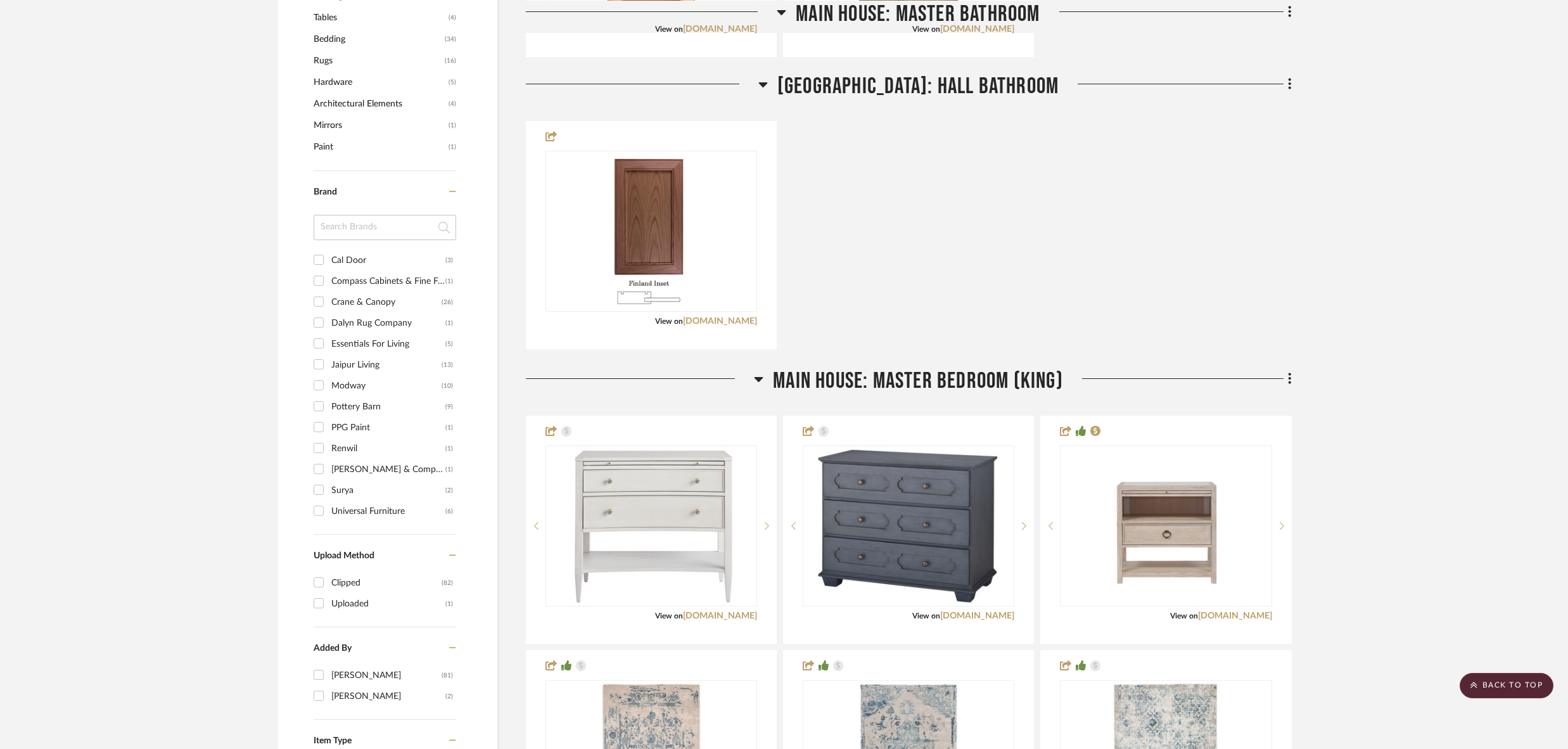
scroll to position [0, 0]
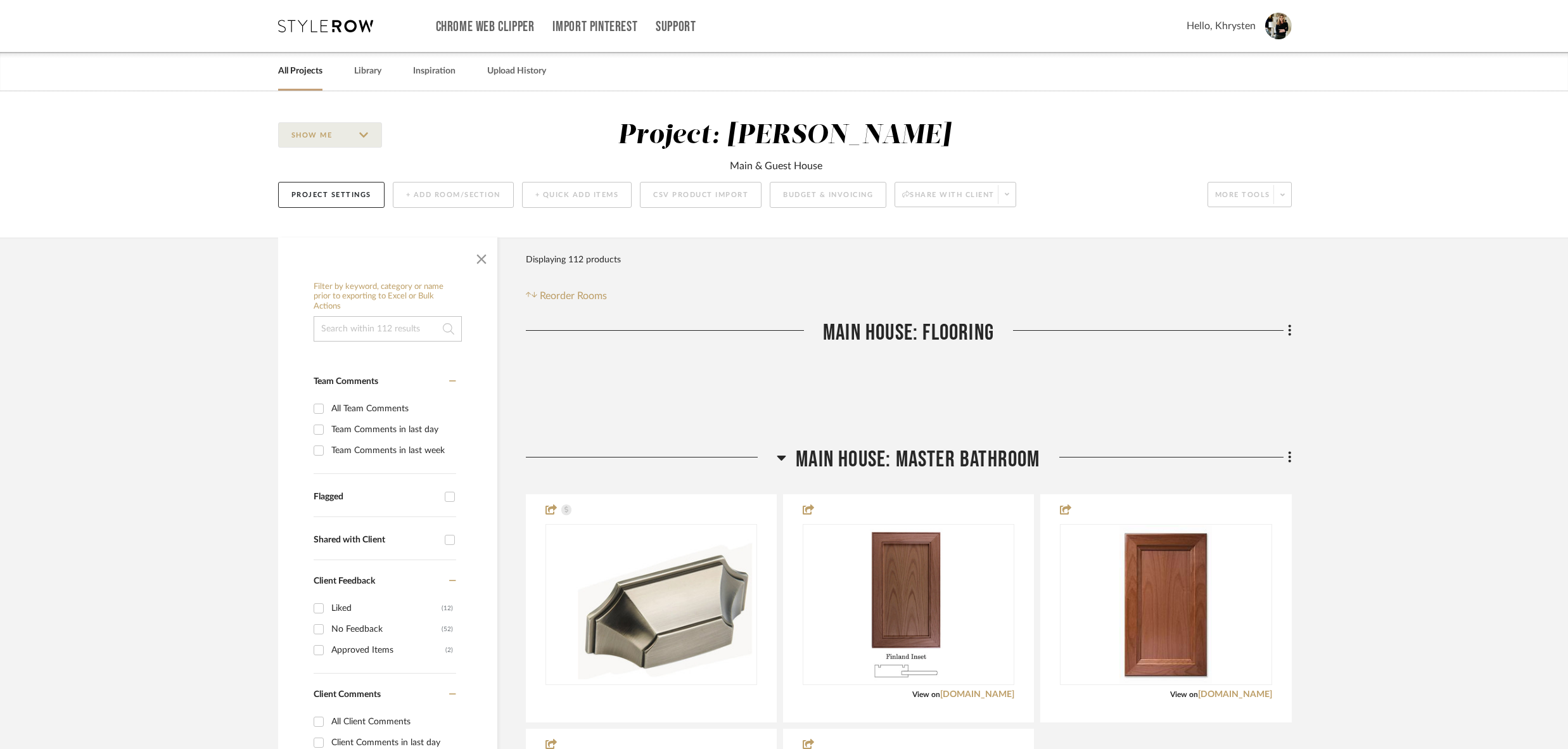
click at [299, 68] on link "All Projects" at bounding box center [300, 71] width 45 height 17
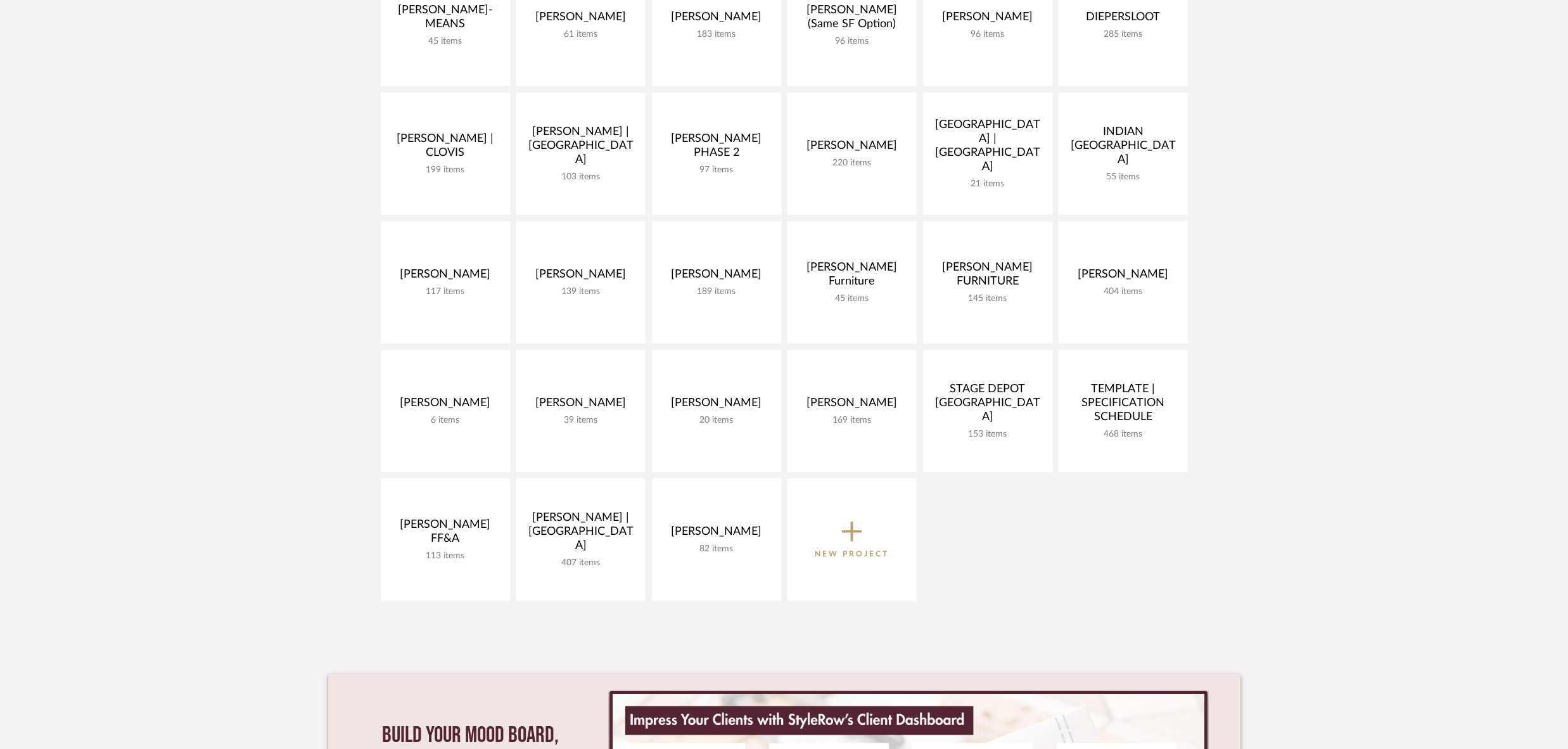
scroll to position [351, 0]
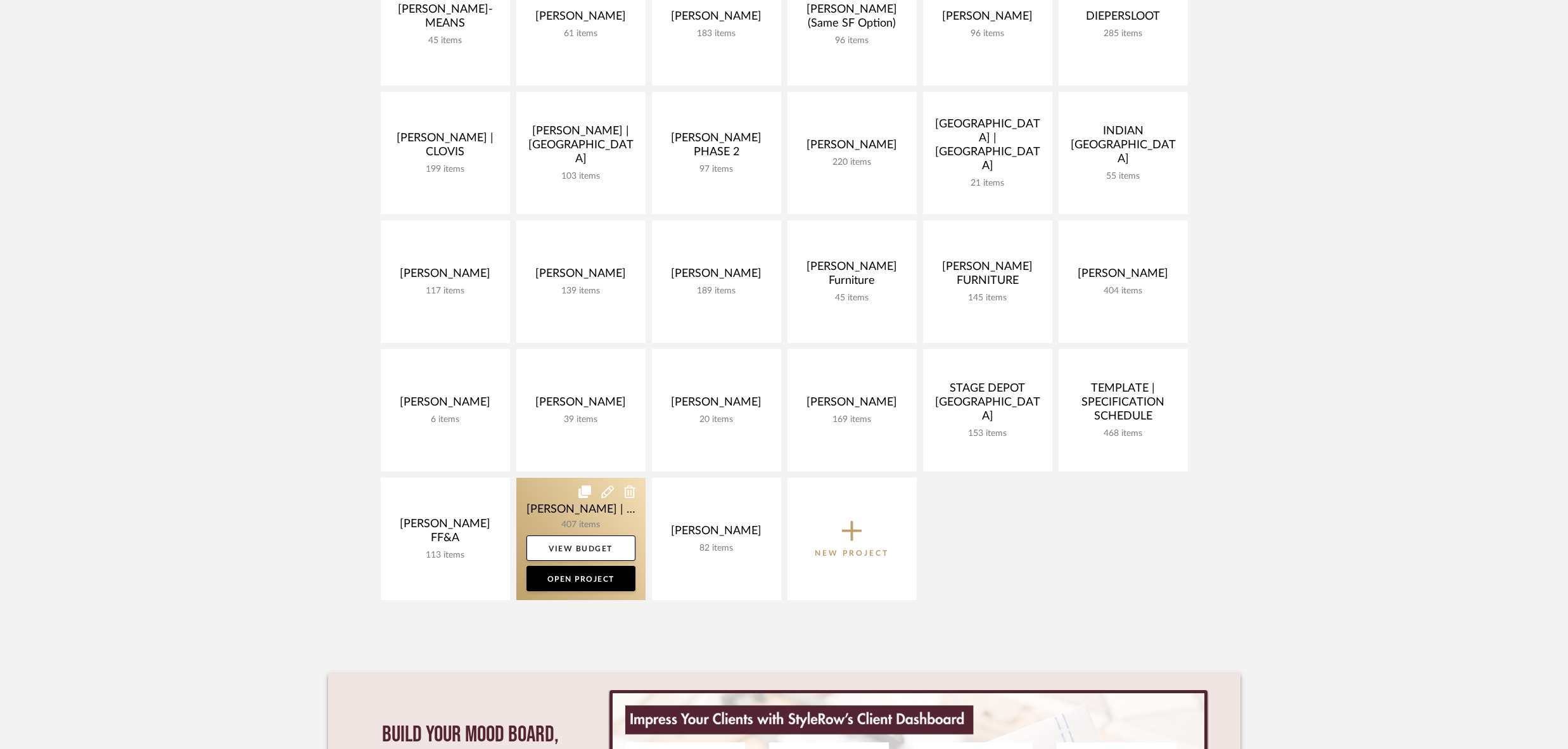
click at [540, 506] on link at bounding box center [581, 539] width 129 height 122
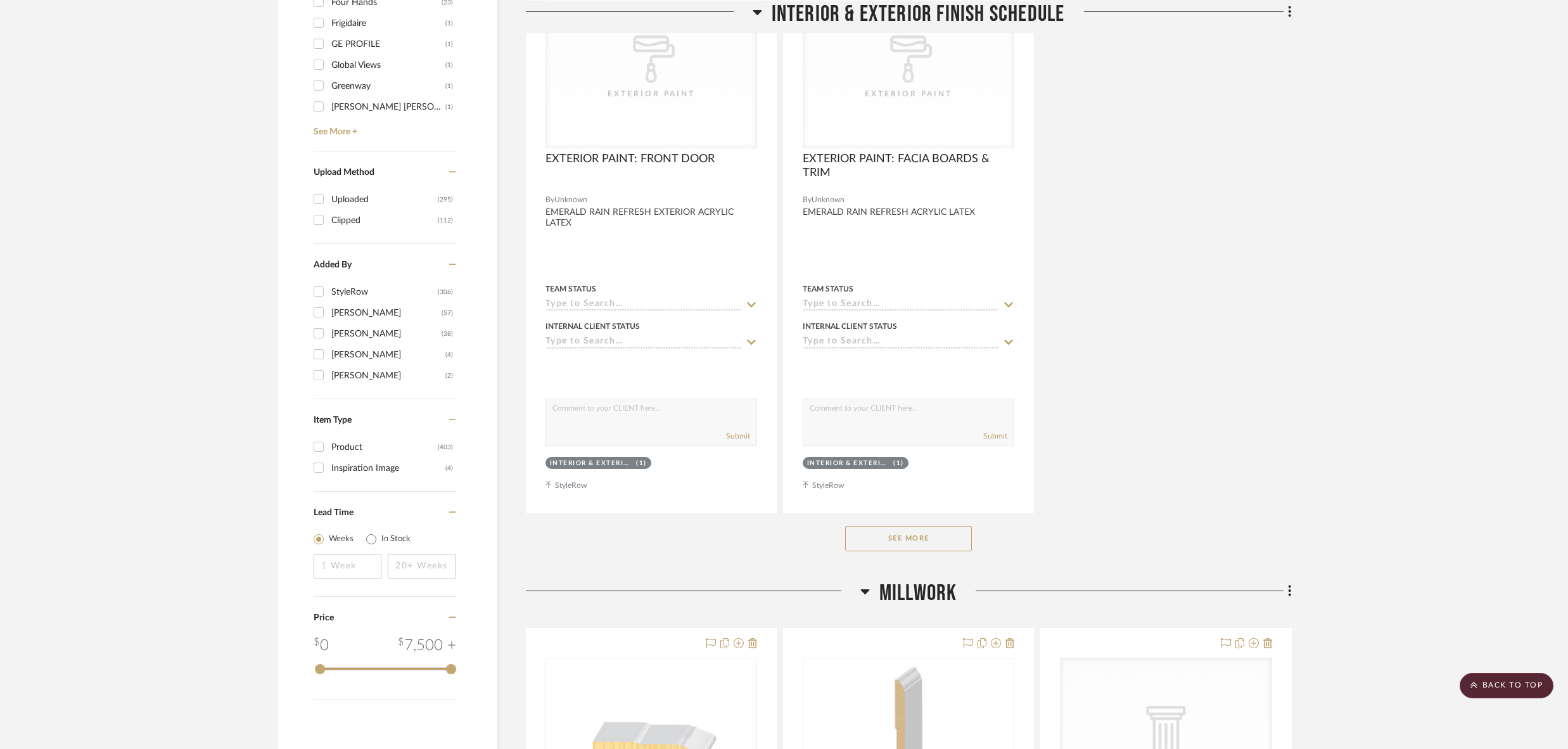
scroll to position [1567, 0]
click at [916, 525] on button "See More" at bounding box center [909, 538] width 127 height 26
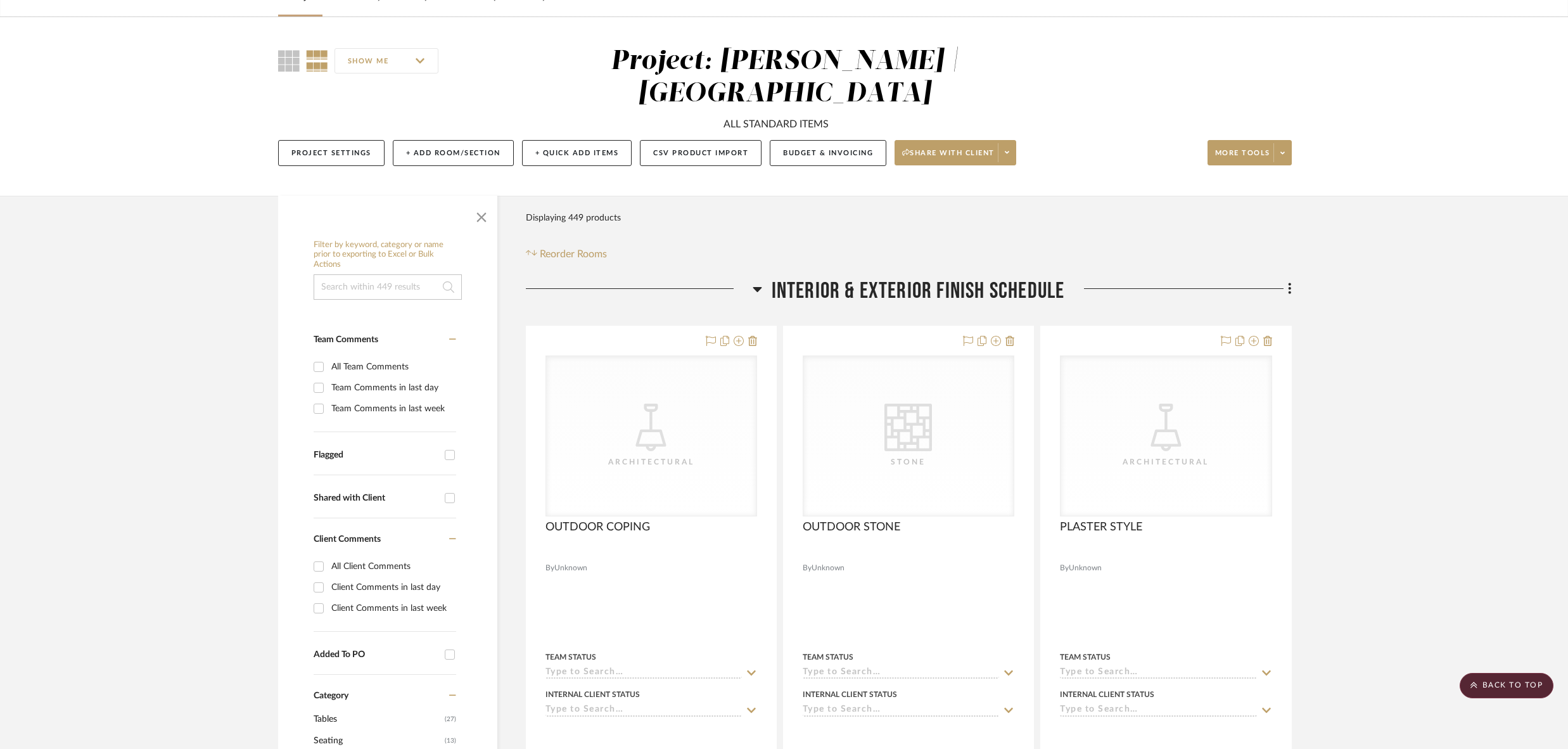
scroll to position [0, 0]
